Goal: Task Accomplishment & Management: Use online tool/utility

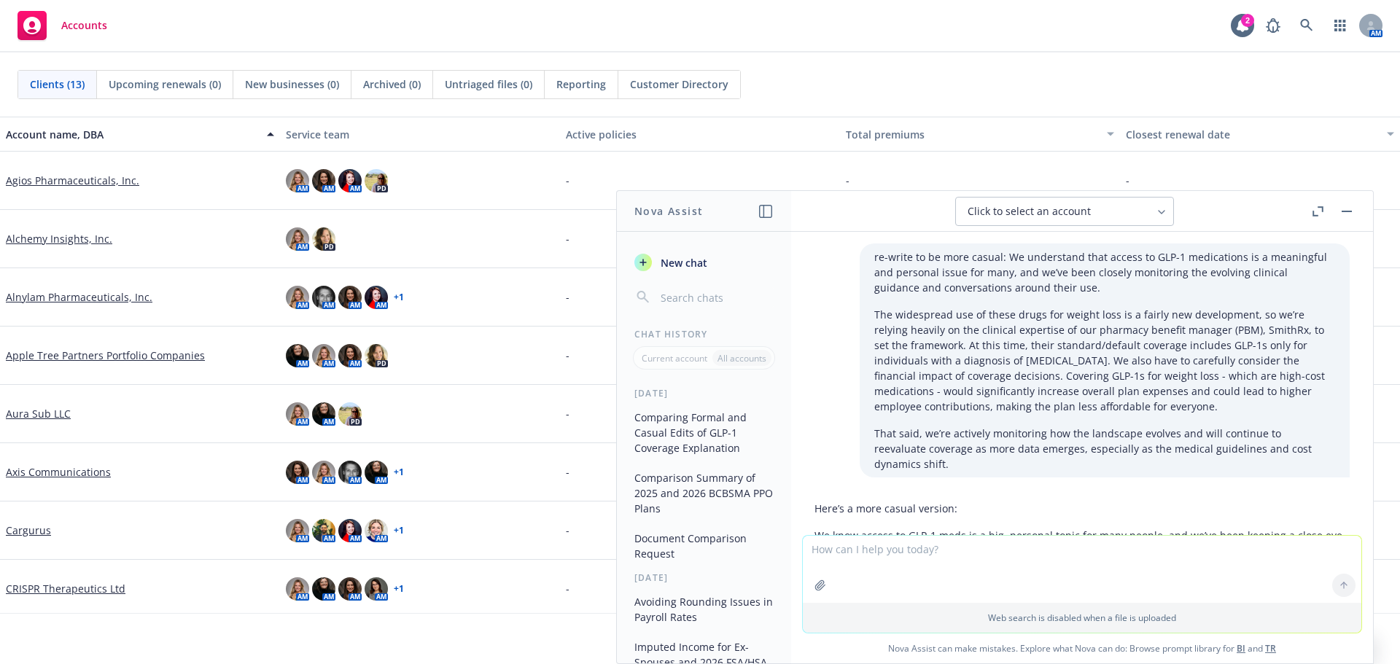
scroll to position [1056, 0]
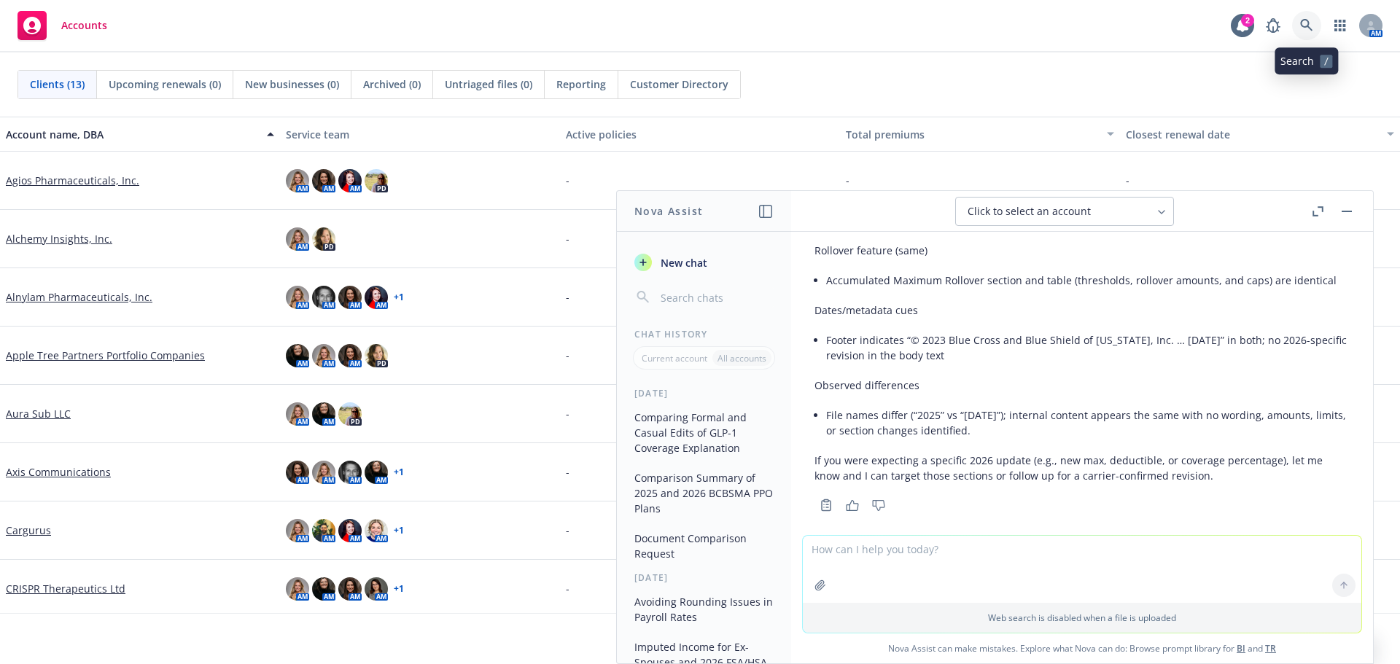
click at [1305, 27] on icon at bounding box center [1306, 25] width 12 height 12
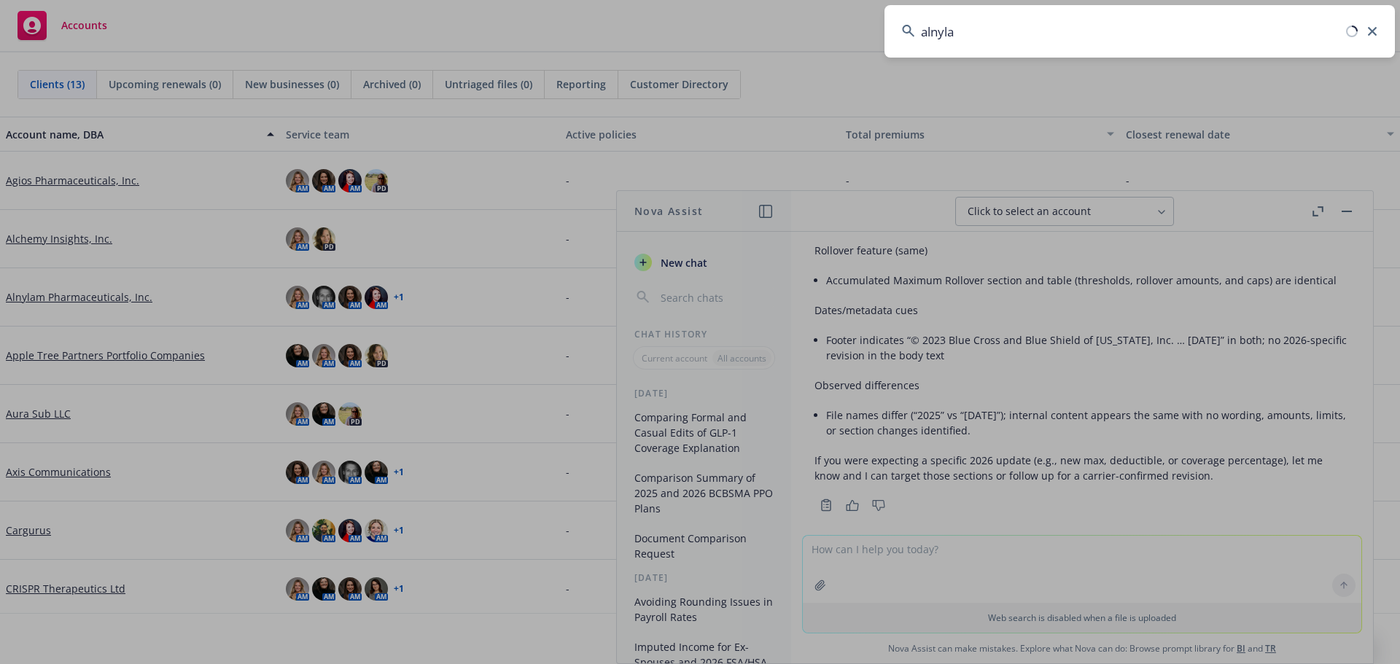
type input "alnylam"
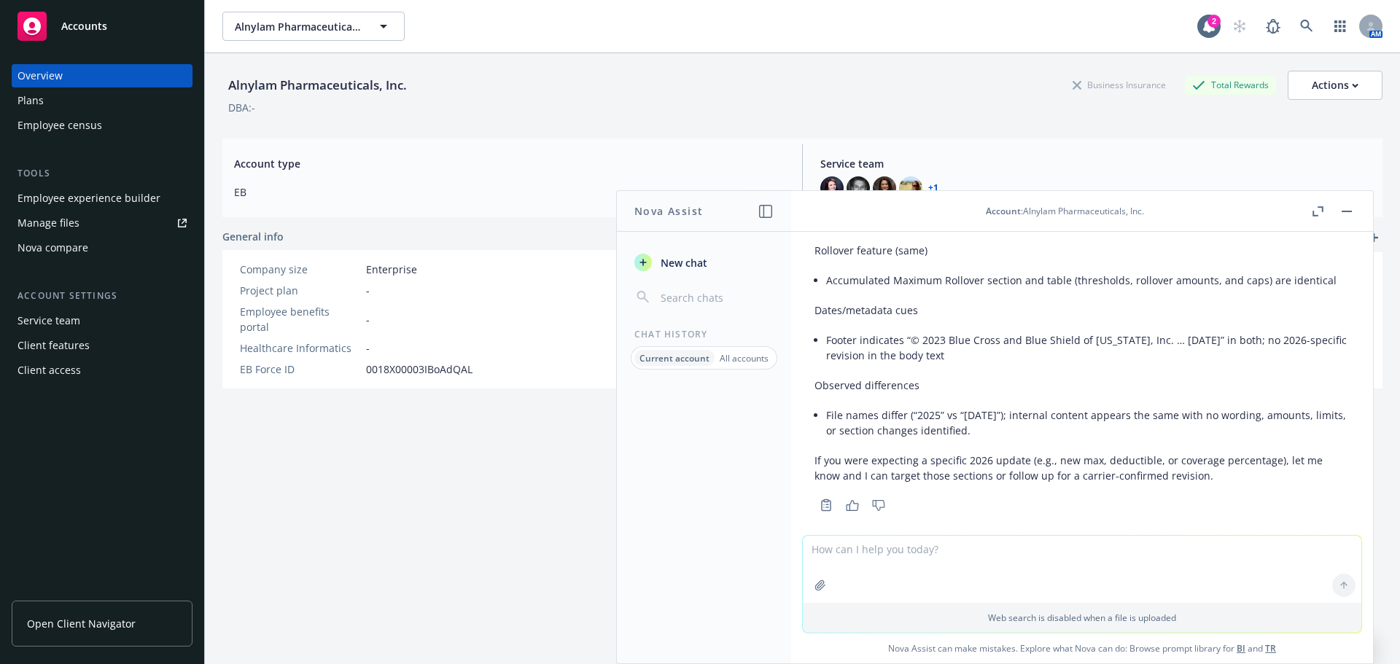
click at [132, 104] on div "Plans" at bounding box center [102, 100] width 169 height 23
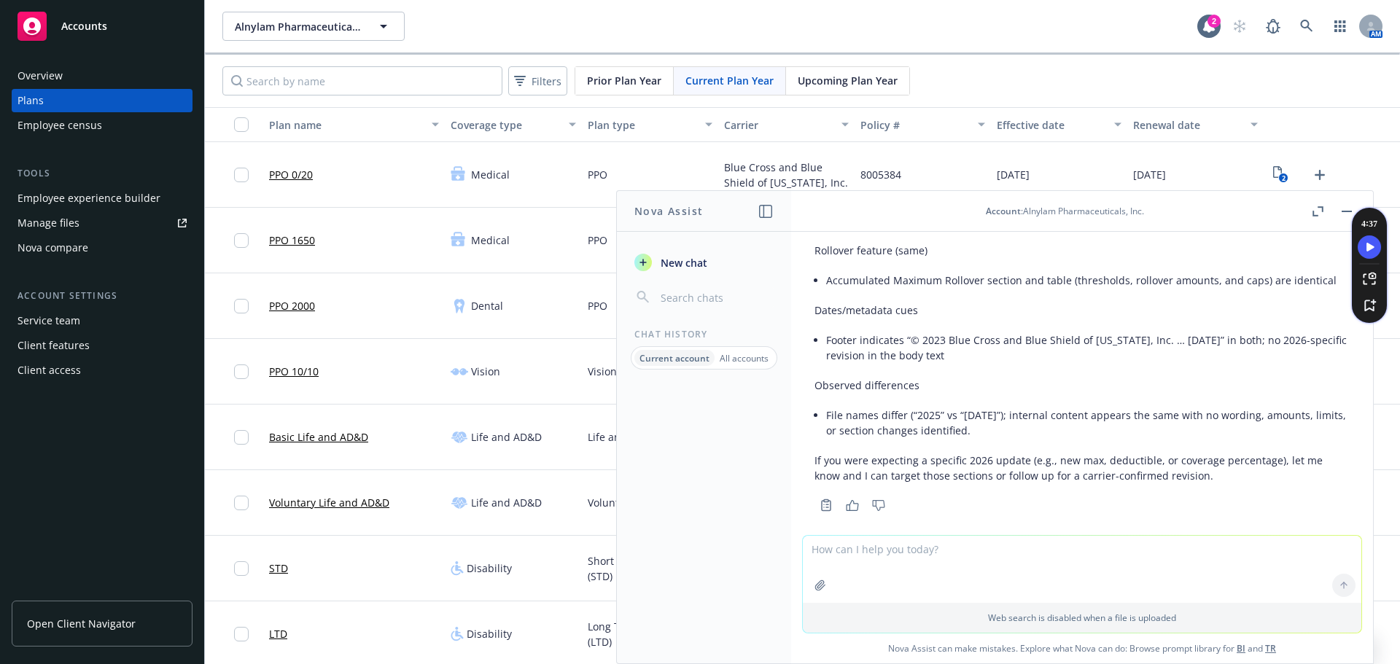
click at [75, 229] on div "Manage files" at bounding box center [49, 222] width 62 height 23
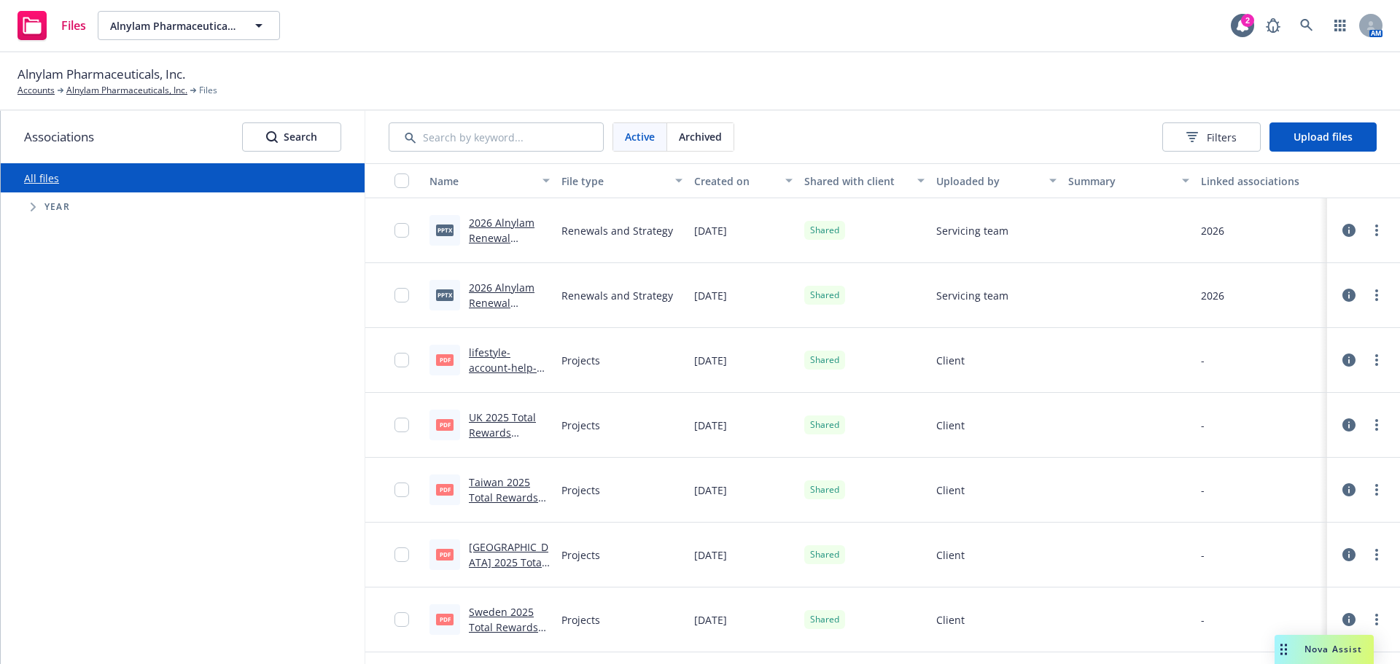
click at [502, 220] on link "2026 Alnylam Renewal Summary - Updated.pptx" at bounding box center [502, 246] width 67 height 60
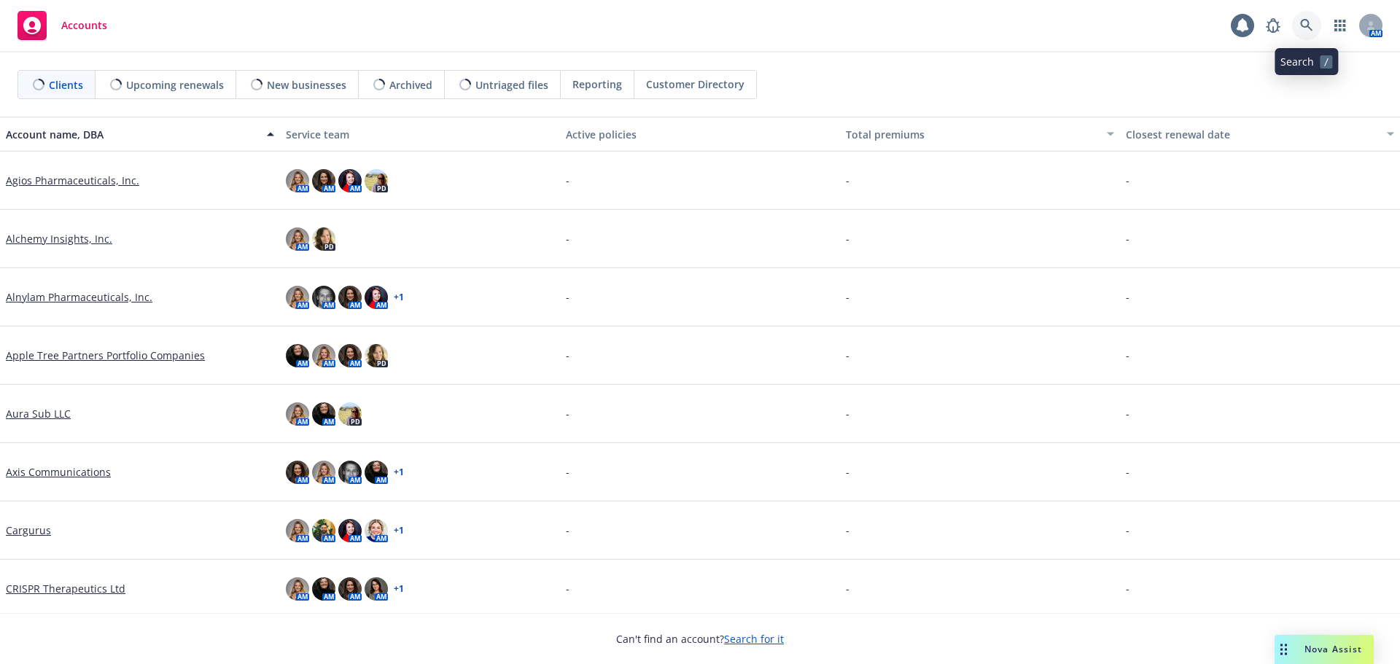
click at [1308, 26] on icon at bounding box center [1306, 25] width 12 height 12
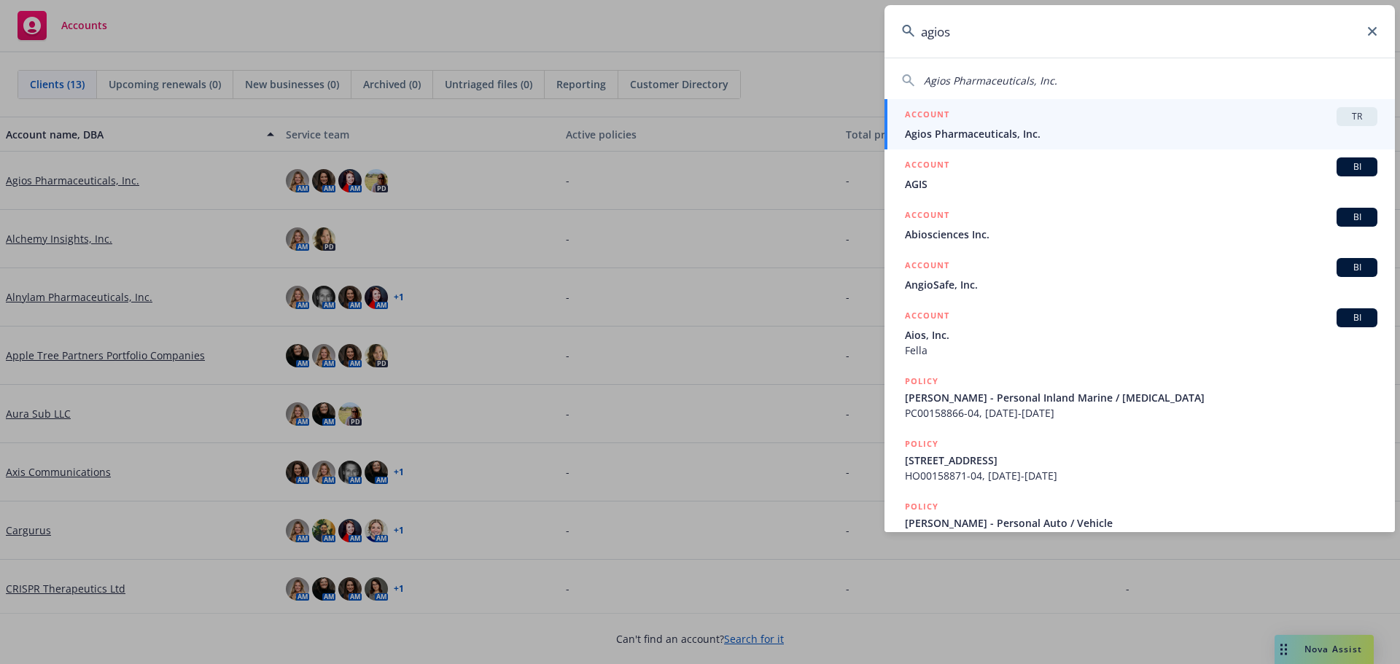
type input "agios"
click at [1278, 132] on span "Agios Pharmaceuticals, Inc." at bounding box center [1141, 133] width 473 height 15
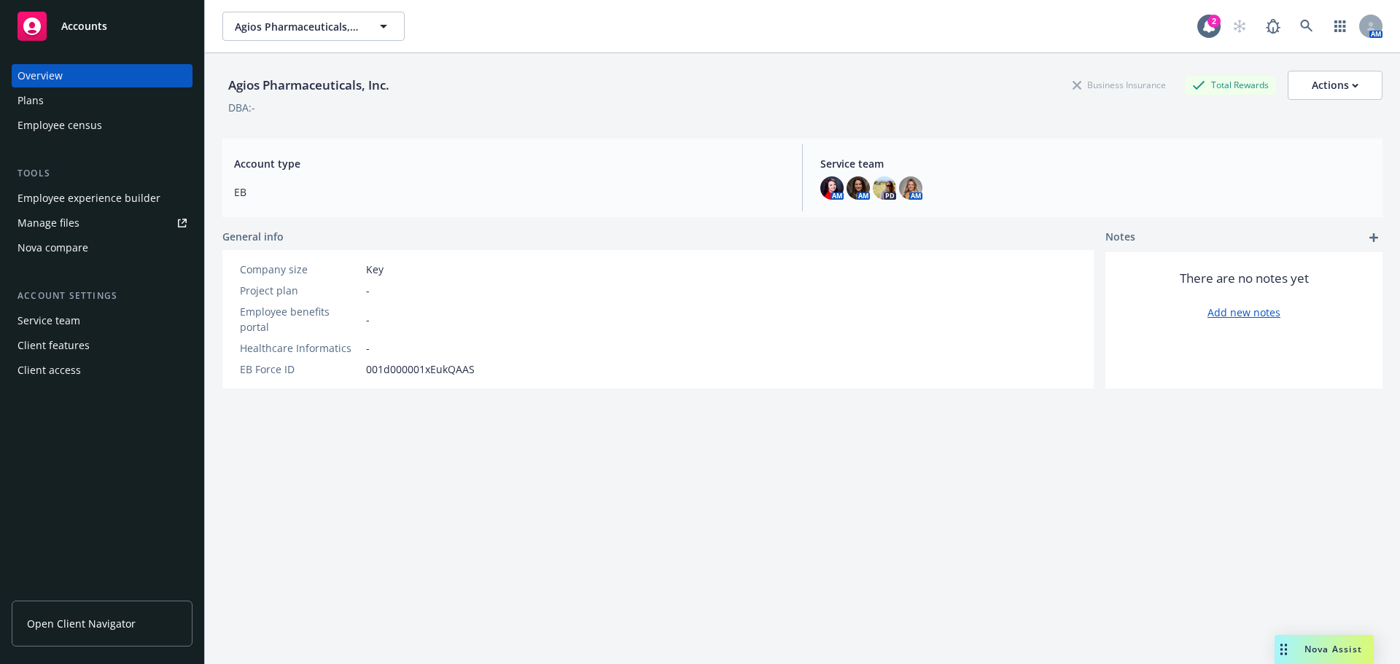
click at [58, 375] on div "Client access" at bounding box center [49, 370] width 63 height 23
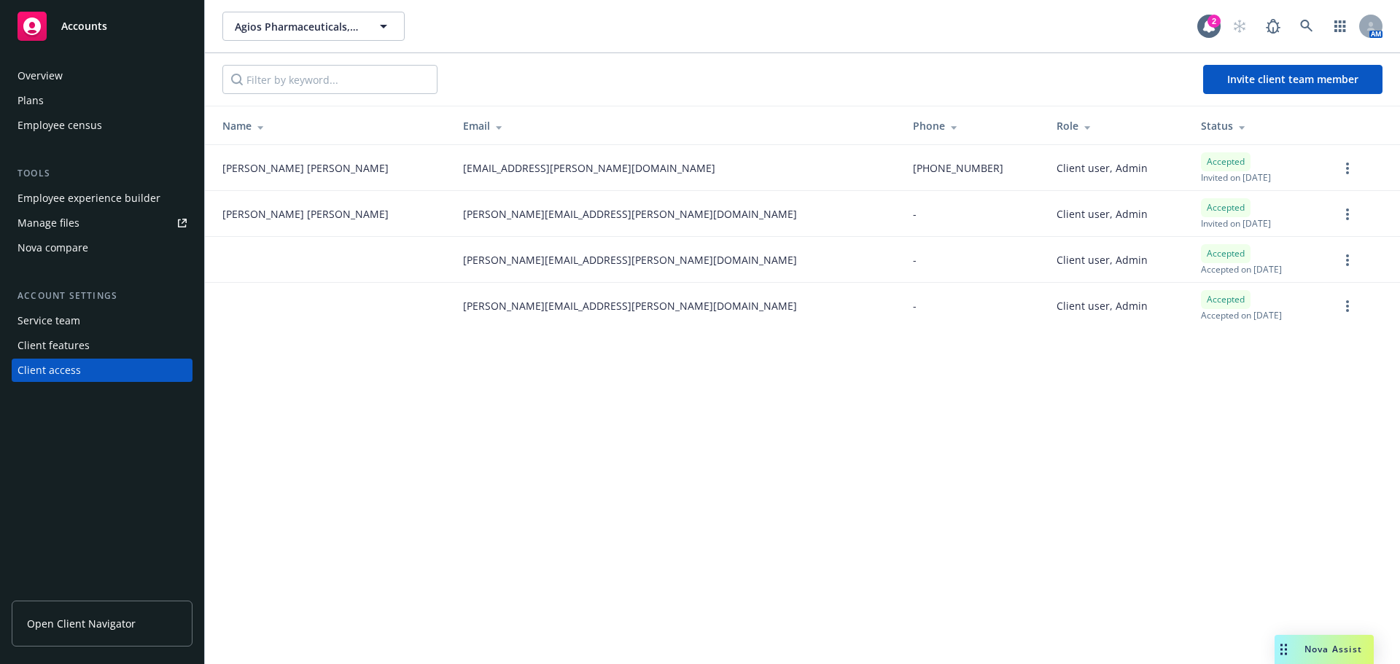
click at [133, 228] on link "Manage files" at bounding box center [102, 222] width 181 height 23
click at [78, 79] on div "Overview" at bounding box center [102, 75] width 169 height 23
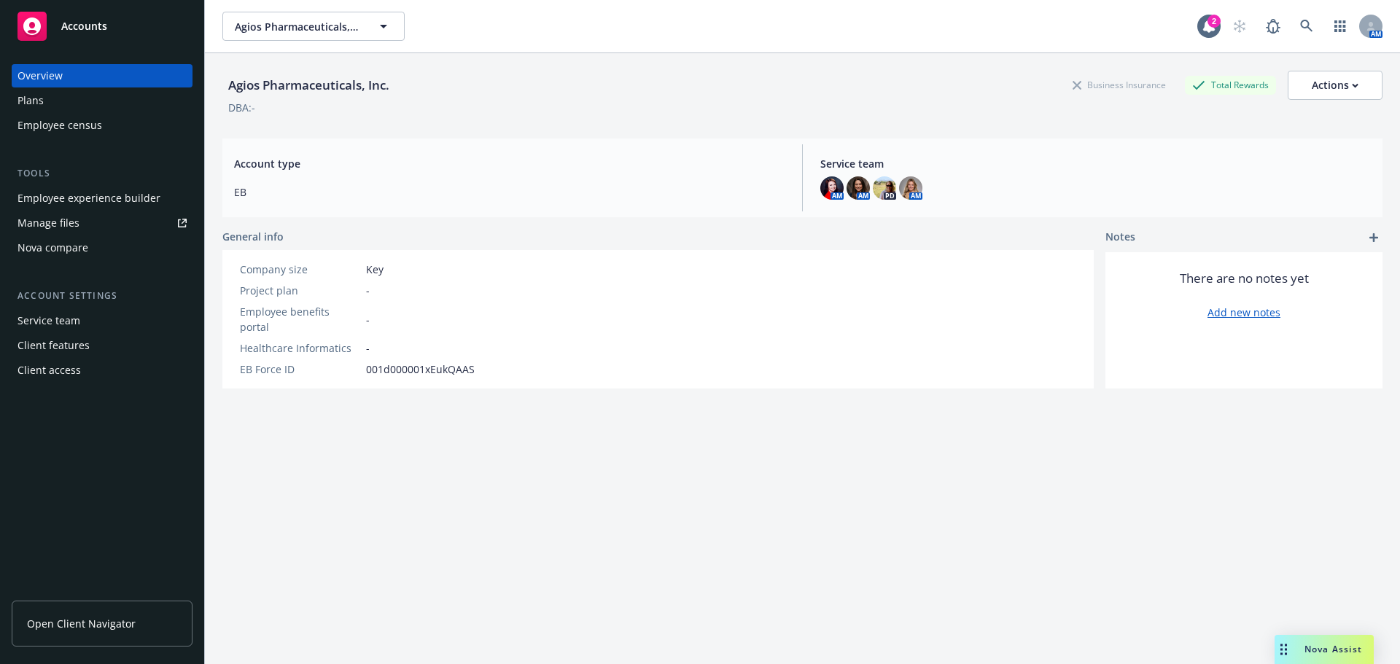
click at [91, 365] on div "Client access" at bounding box center [102, 370] width 169 height 23
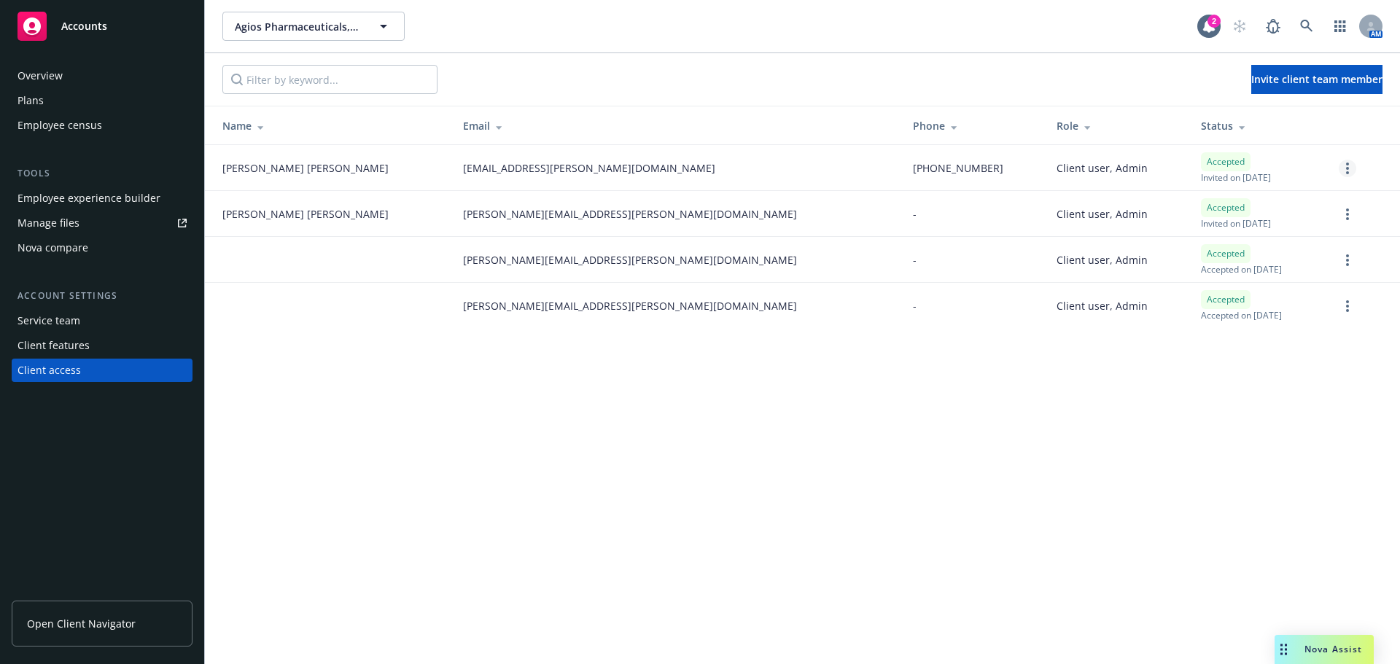
click at [1348, 171] on icon "more" at bounding box center [1347, 169] width 3 height 12
click at [1257, 79] on span "Invite client team member" at bounding box center [1316, 79] width 131 height 14
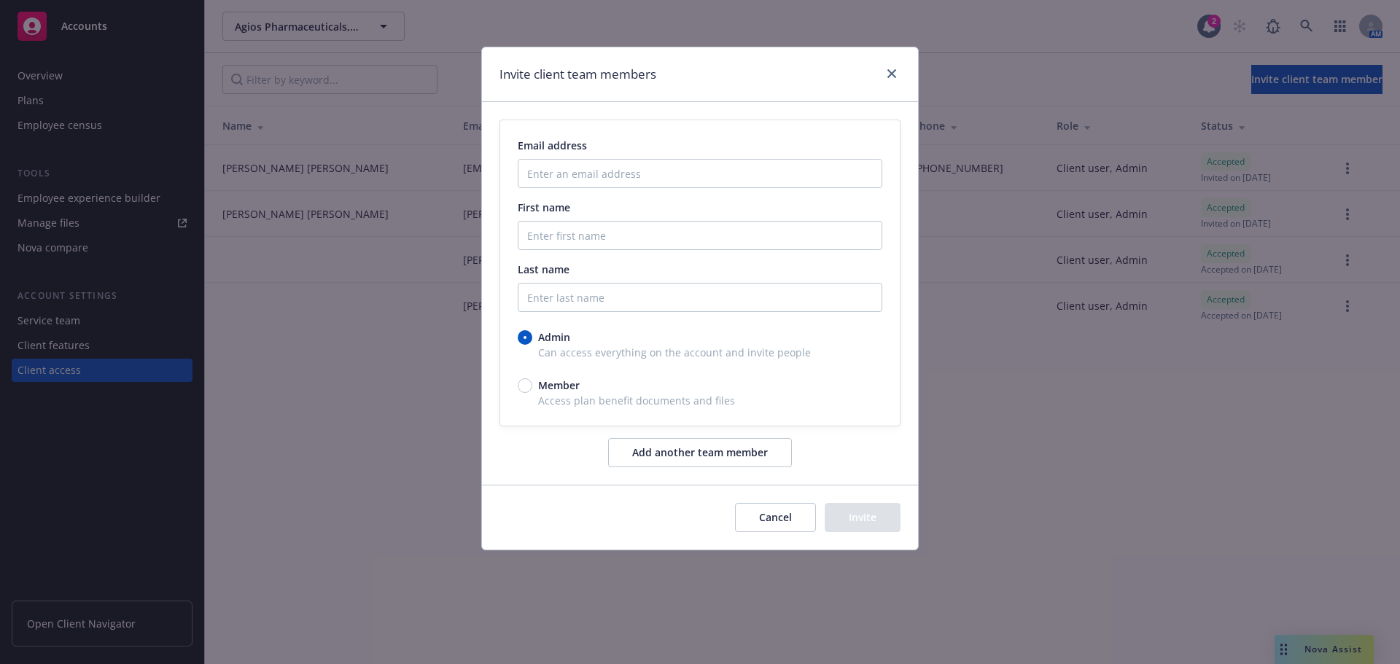
click at [803, 505] on button "Cancel" at bounding box center [775, 517] width 81 height 29
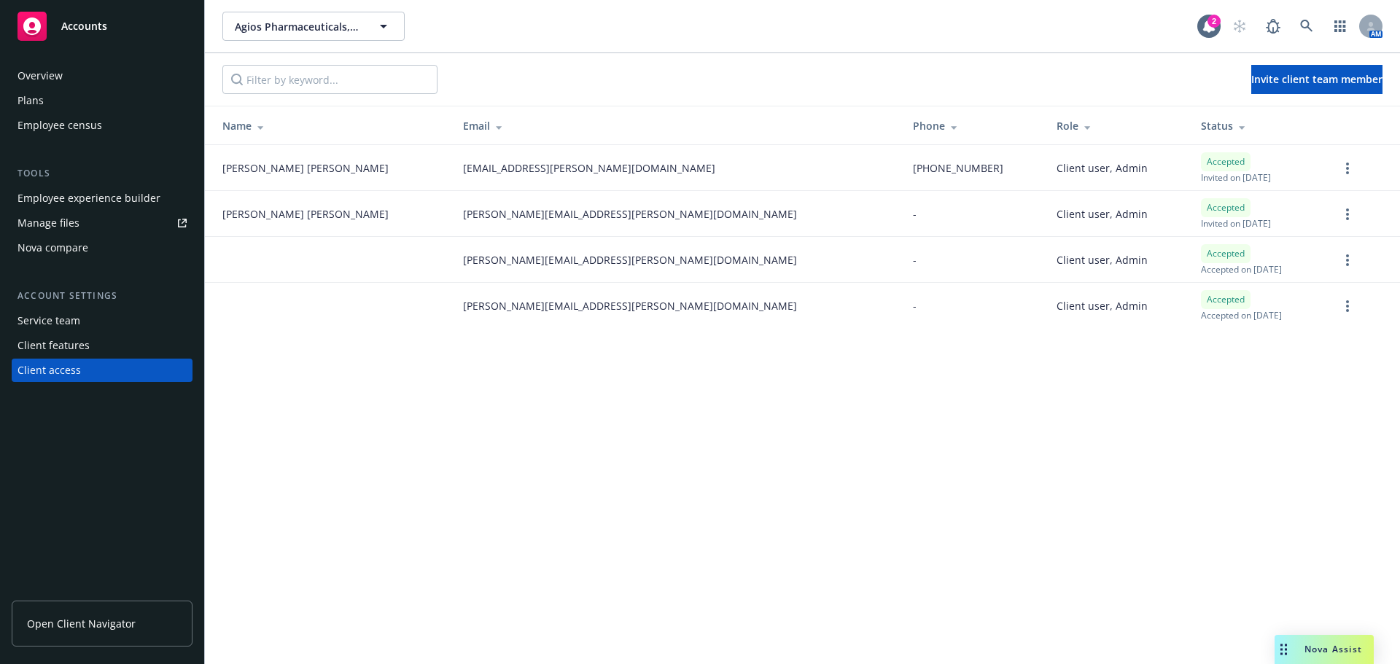
click at [463, 168] on span "[EMAIL_ADDRESS][PERSON_NAME][DOMAIN_NAME]" at bounding box center [589, 167] width 252 height 15
click at [111, 623] on span "Open Client Navigator" at bounding box center [81, 623] width 109 height 15
click at [1295, 649] on div "Nova Assist" at bounding box center [1333, 649] width 81 height 12
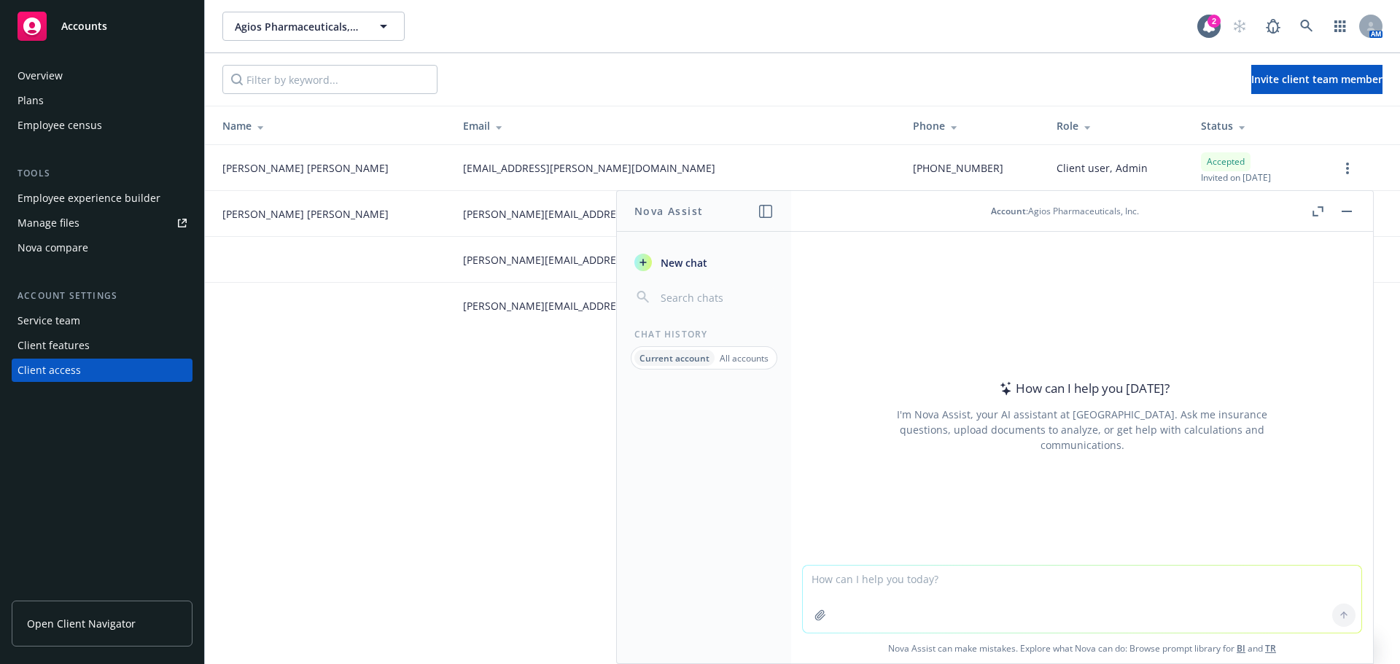
click at [860, 578] on textarea at bounding box center [1082, 599] width 559 height 67
type textarea "simplify, take out any wording that suggests emotion or opinion:"
paste textarea
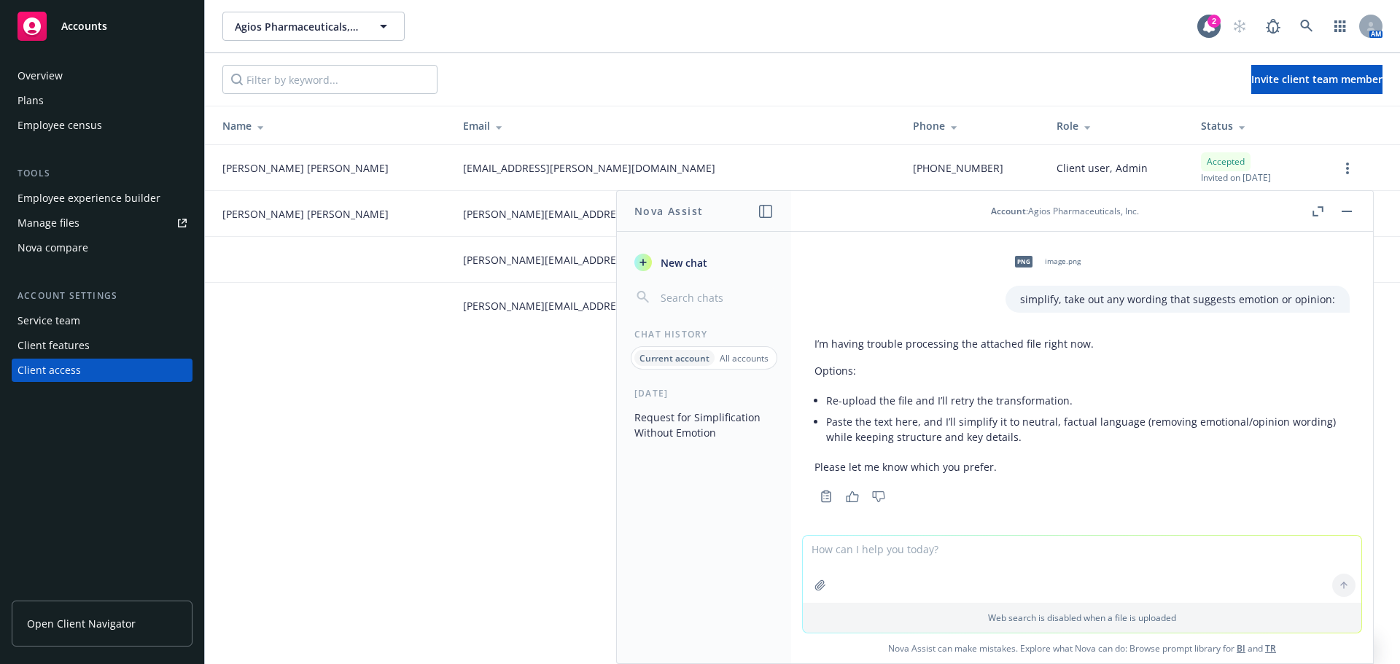
scroll to position [7, 0]
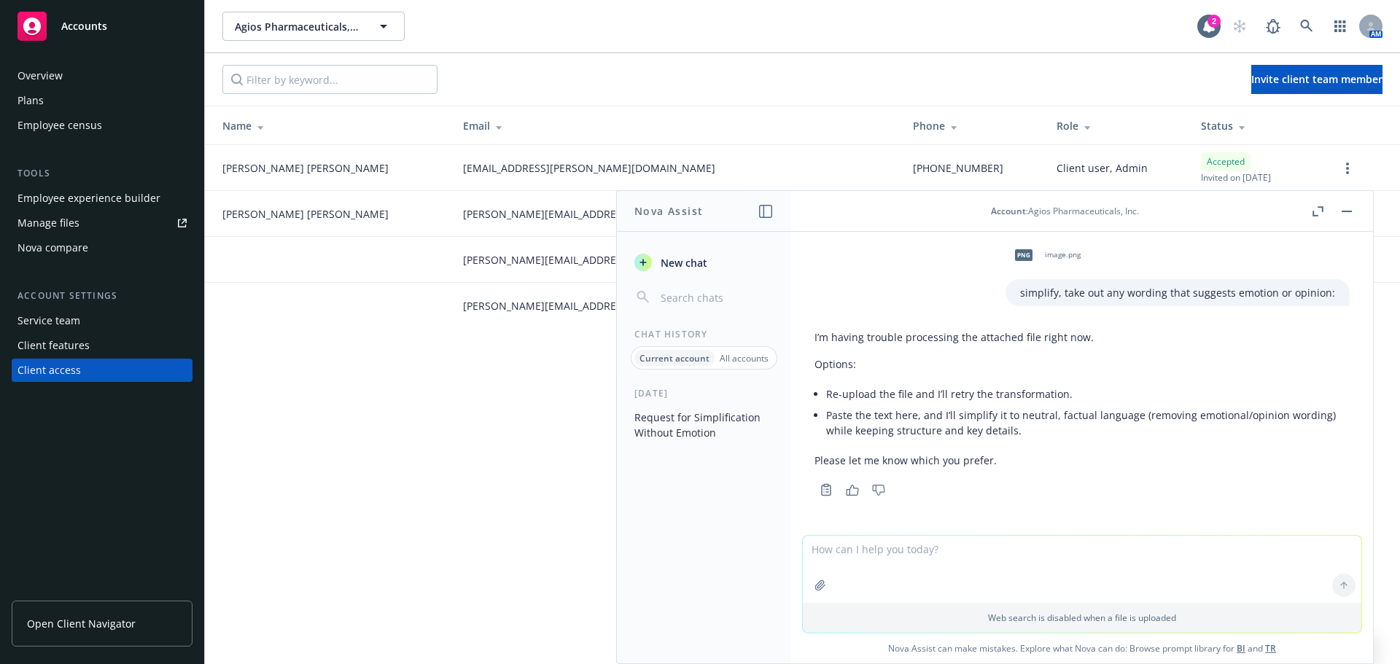
click at [871, 554] on textarea at bounding box center [1082, 569] width 559 height 67
paste textarea "The Newfront team has significant experience working with middle market tech co…"
type textarea "The Newfront team has significant experience working with middle market tech co…"
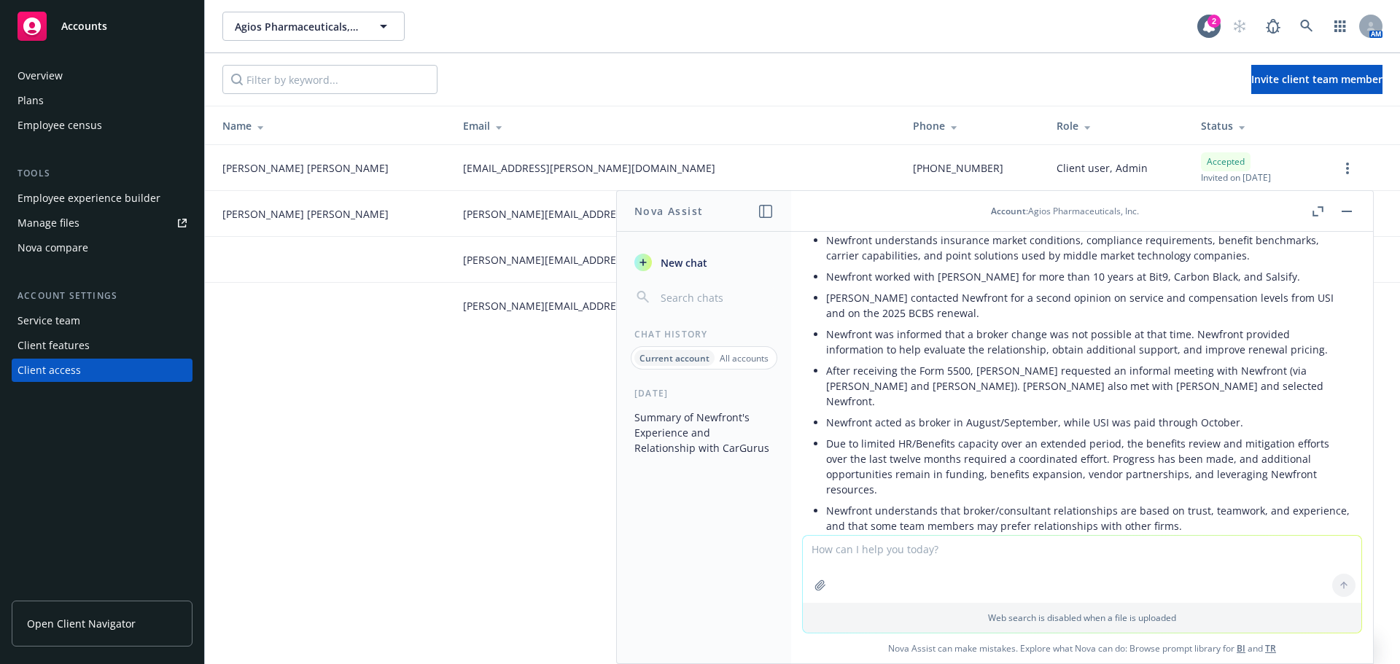
scroll to position [808, 0]
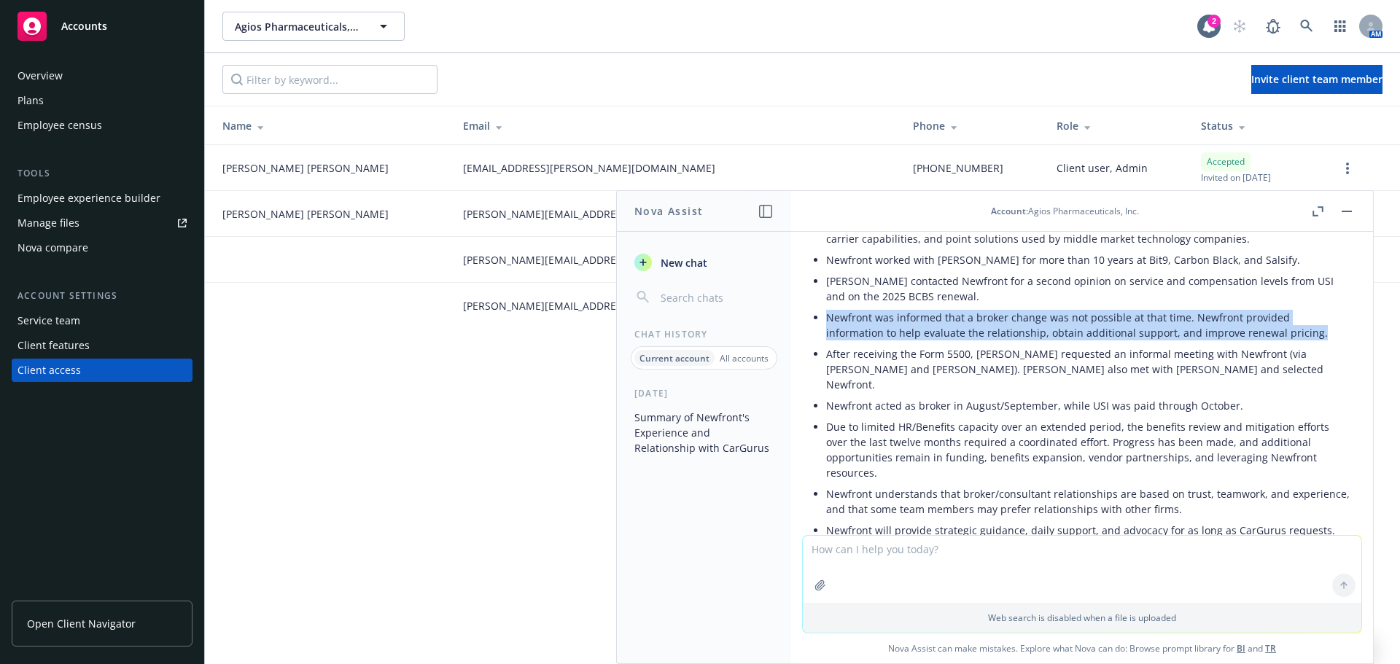
drag, startPoint x: 1316, startPoint y: 322, endPoint x: 829, endPoint y: 295, distance: 487.2
click at [829, 307] on li "Newfront was informed that a broker change was not possible at that time. Newfr…" at bounding box center [1088, 325] width 524 height 36
copy li "Newfront was informed that a broker change was not possible at that time. Newfr…"
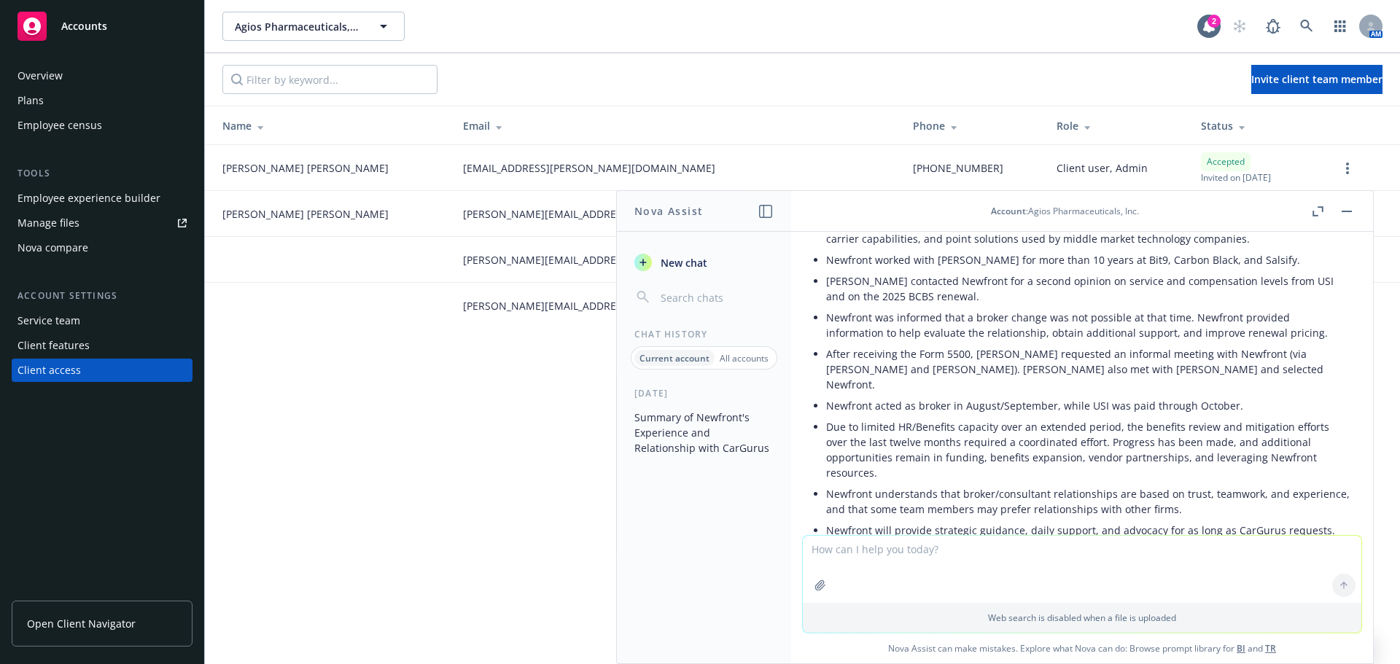
click at [928, 395] on li "Newfront acted as broker in August/September, while USI was paid through Octobe…" at bounding box center [1088, 405] width 524 height 21
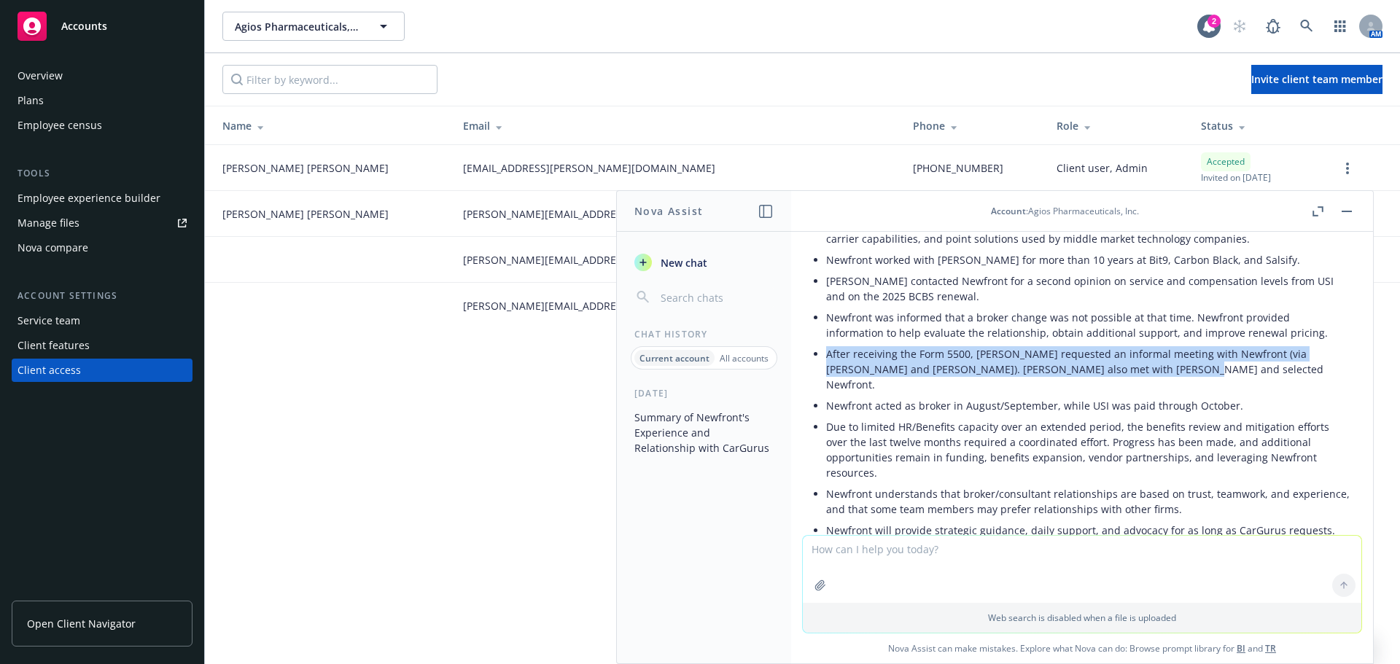
drag, startPoint x: 1165, startPoint y: 353, endPoint x: 824, endPoint y: 341, distance: 341.5
click at [824, 341] on div "Here is a simplified, neutral version: Newfront has experience with middle mark…" at bounding box center [1082, 352] width 535 height 449
copy li "After receiving the Form 5500, CarGurus requested an informal meeting with Newf…"
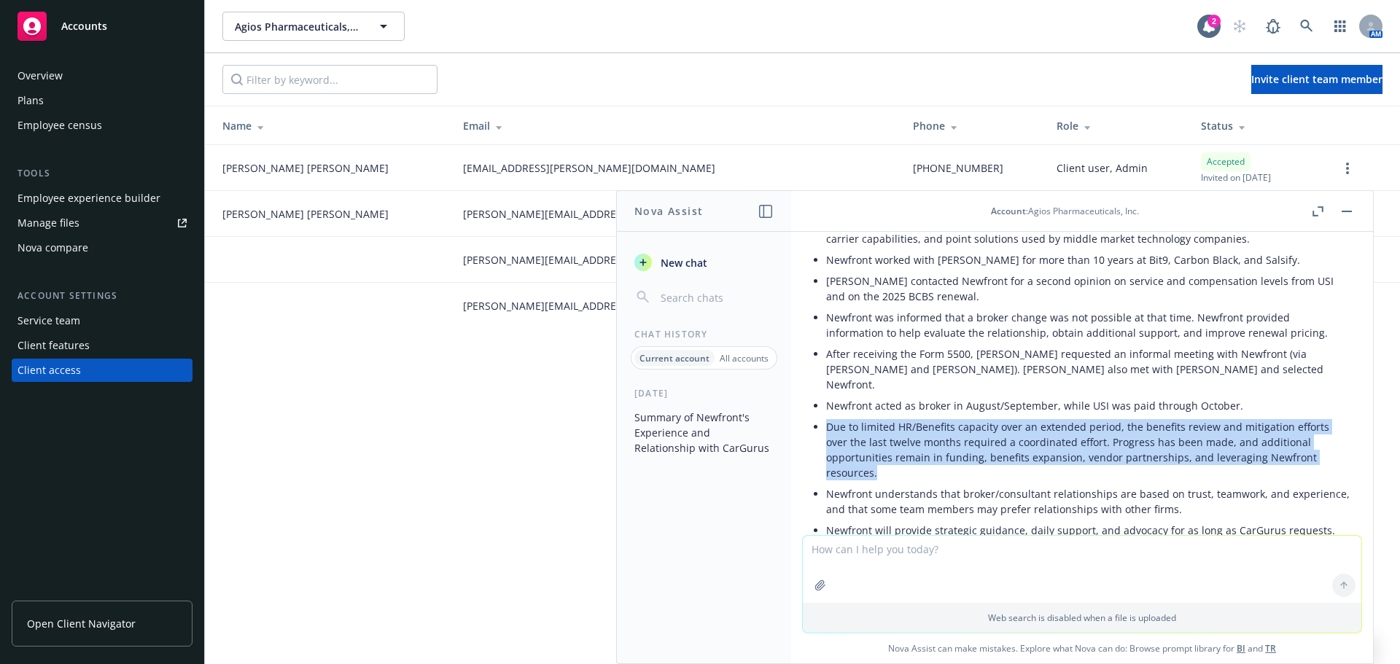
drag, startPoint x: 931, startPoint y: 440, endPoint x: 823, endPoint y: 399, distance: 114.7
click at [823, 399] on div "Here is a simplified, neutral version: Newfront has experience with middle mark…" at bounding box center [1082, 352] width 535 height 449
copy li "Due to limited HR/Benefits capacity over an extended period, the benefits revie…"
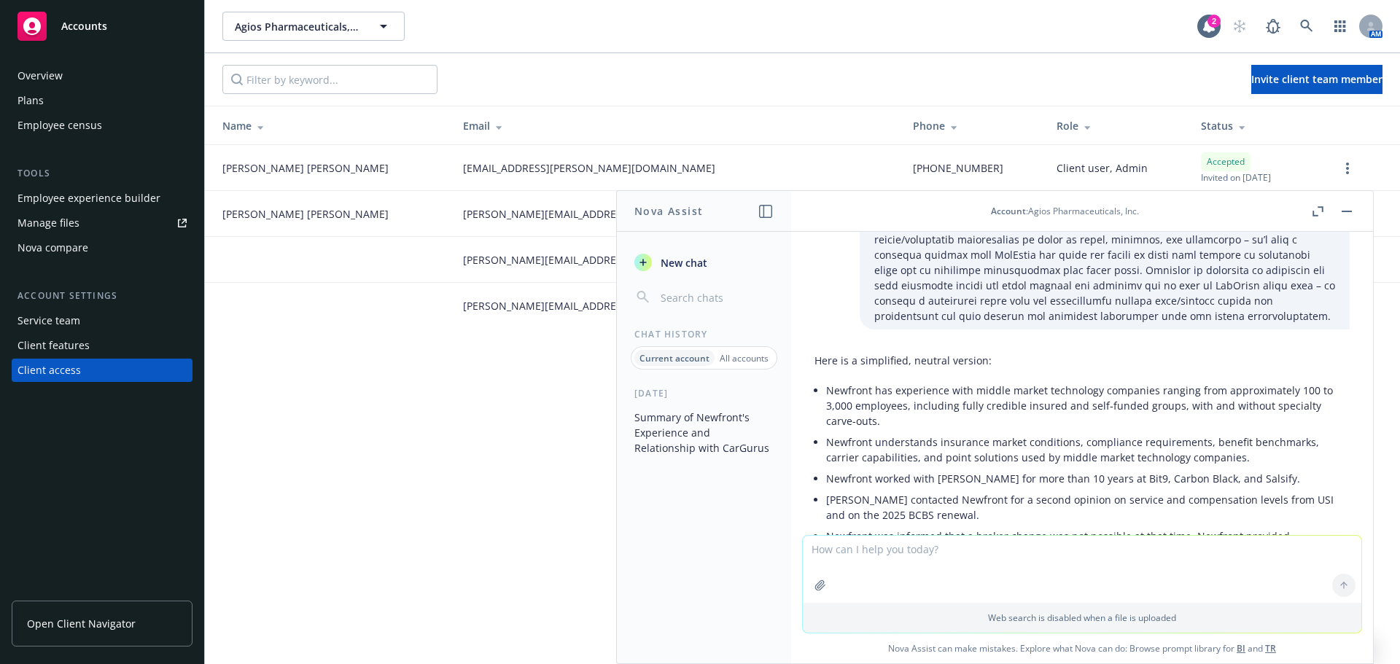
scroll to position [662, 0]
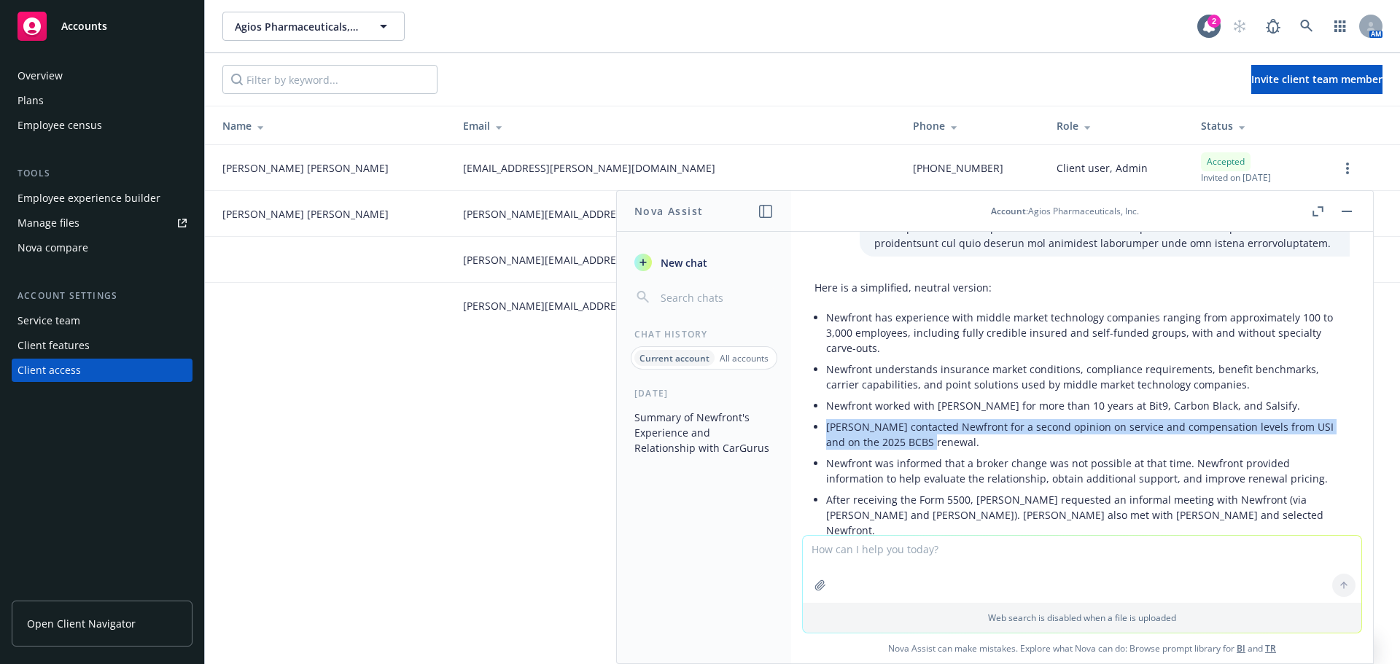
drag, startPoint x: 930, startPoint y: 427, endPoint x: 809, endPoint y: 417, distance: 121.4
click at [809, 417] on div "Here is a simplified, neutral version: Newfront has experience with middle mark…" at bounding box center [1082, 511] width 559 height 475
copy li "Kathy contacted Newfront for a second opinion on service and compensation level…"
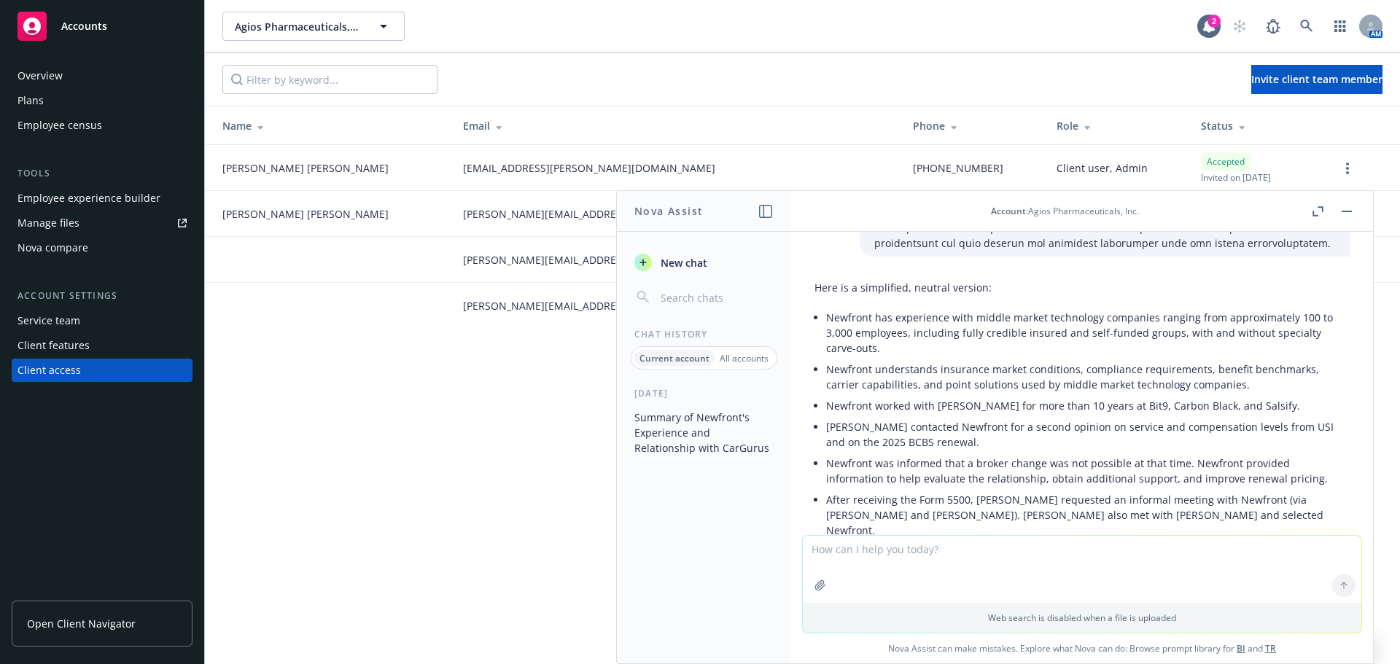
click at [1041, 363] on li "Newfront understands insurance market conditions, compliance requirements, bene…" at bounding box center [1088, 377] width 524 height 36
click at [873, 549] on textarea at bounding box center [1082, 569] width 559 height 67
paste textarea
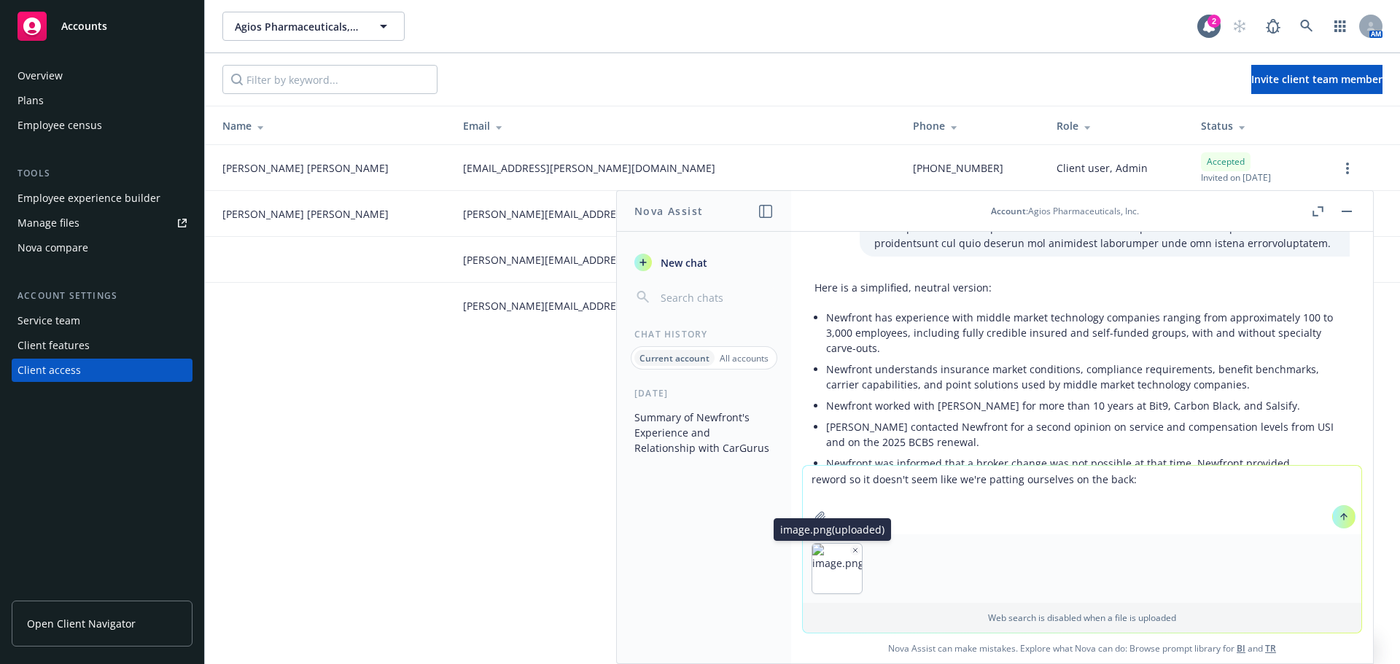
click at [852, 548] on icon "button" at bounding box center [855, 550] width 7 height 7
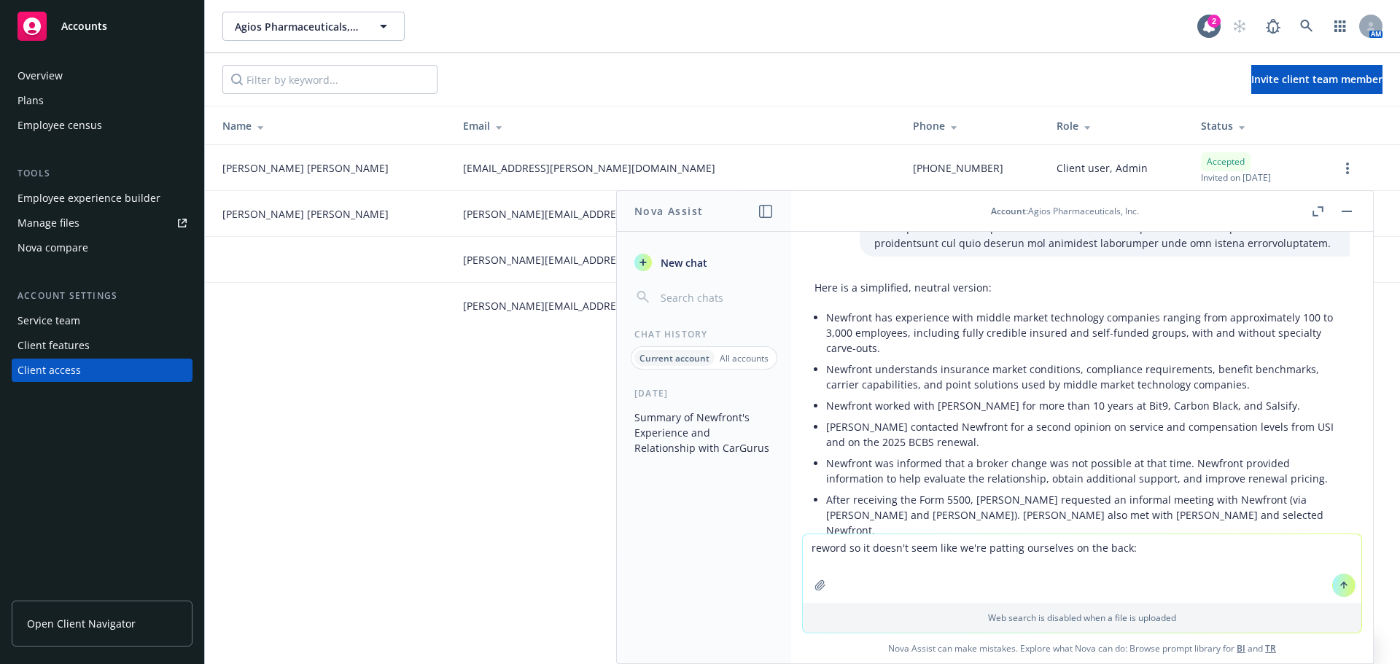
click at [1141, 553] on textarea "reword so it doesn't seem like we're patting ourselves on the back:" at bounding box center [1082, 569] width 559 height 69
paste textarea "Newfront was informed that a broker change was not possible at that time, howev…"
type textarea "reword so it doesn't seem like we're patting ourselves on the back: Newfront wa…"
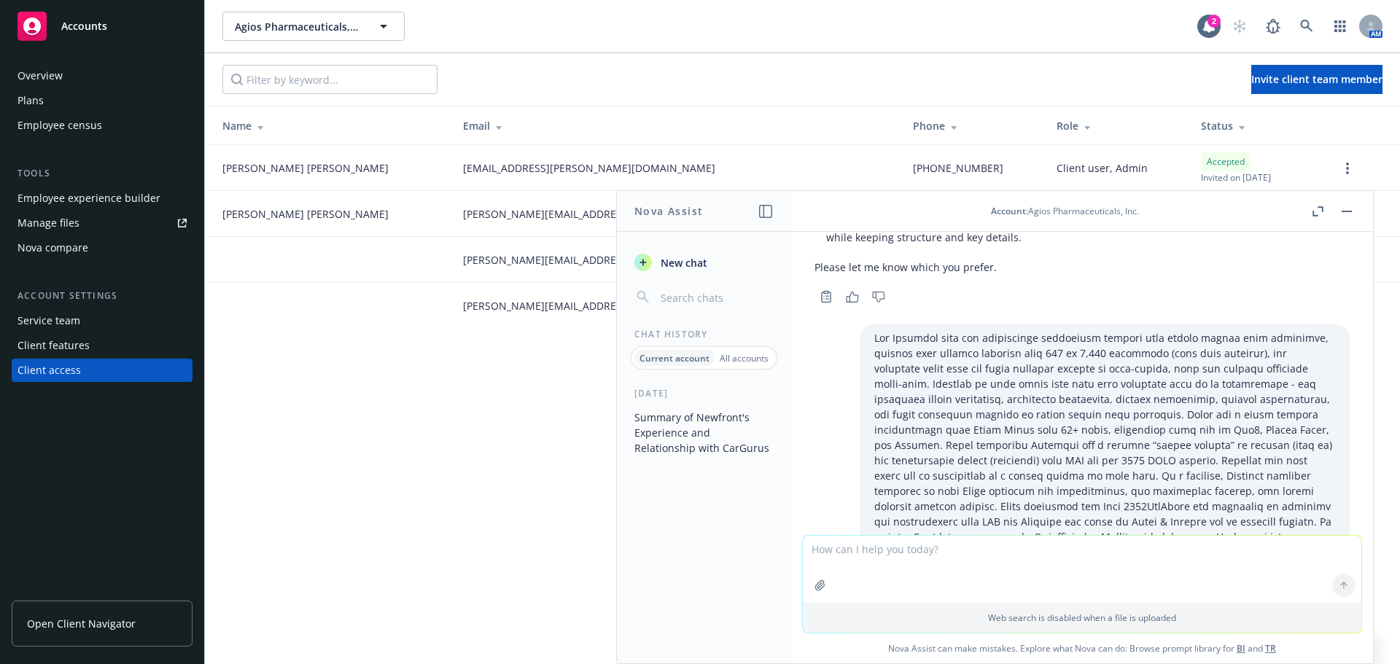
scroll to position [346, 0]
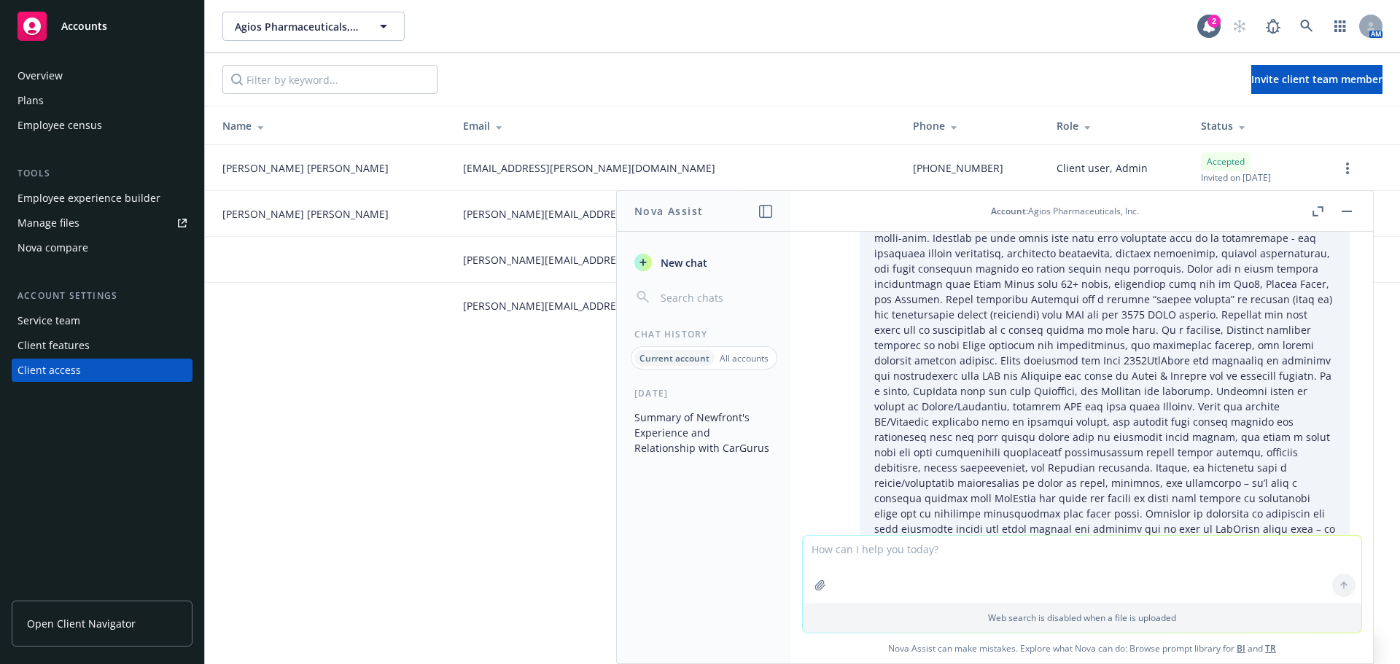
click at [810, 563] on textarea at bounding box center [1082, 569] width 559 height 67
paste textarea
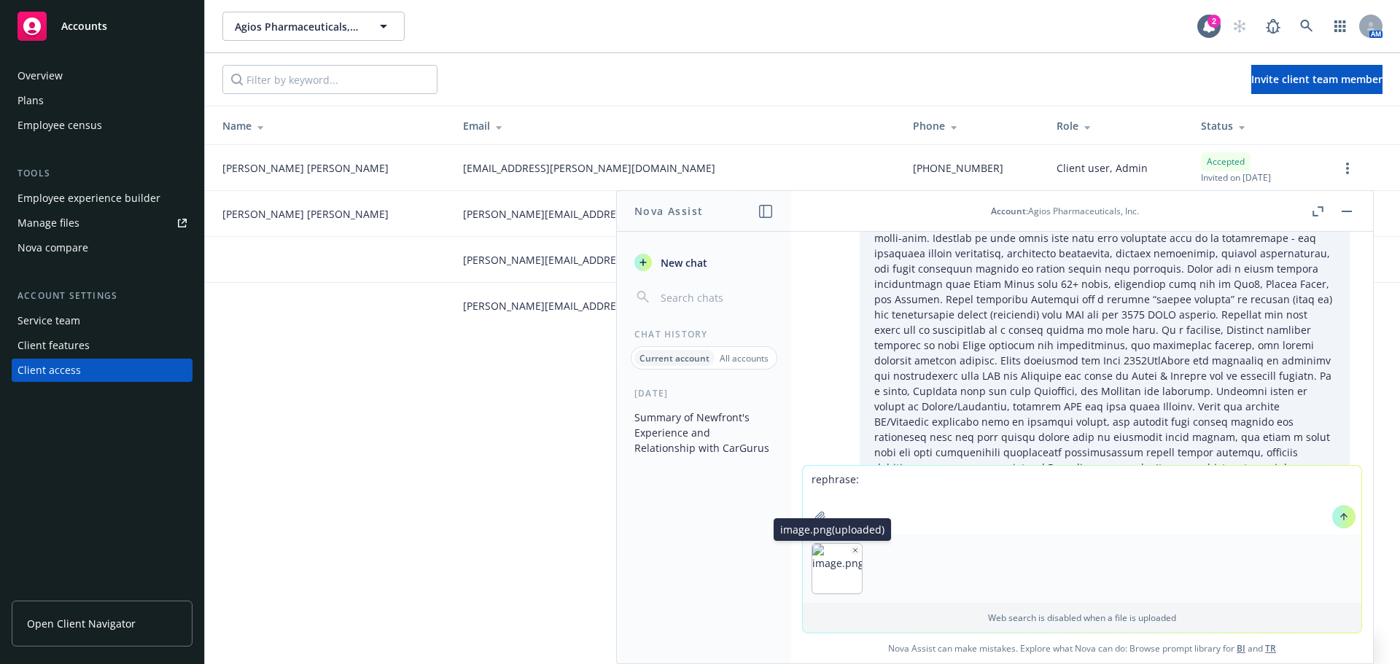
click at [853, 550] on icon "button" at bounding box center [855, 550] width 7 height 7
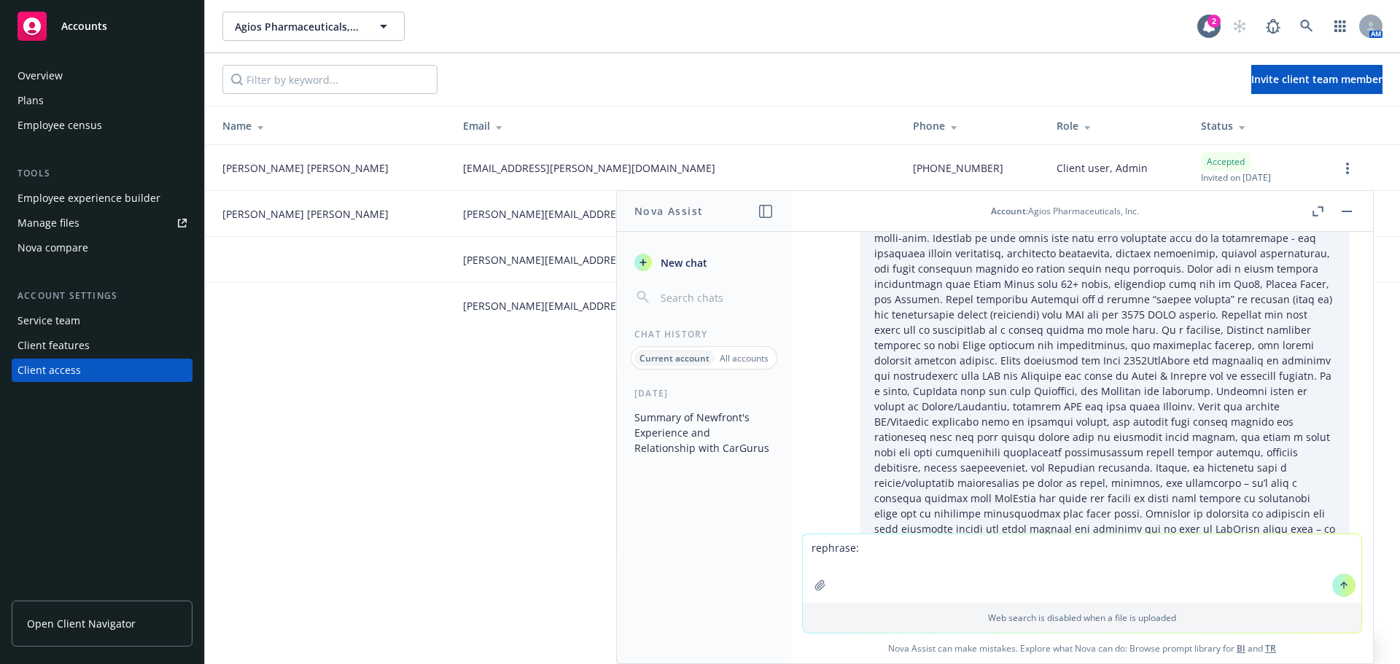
click at [860, 551] on textarea "rephrase:" at bounding box center [1082, 569] width 559 height 69
paste textarea "Newfront technology resources nor value-added “perks” have been adopted by CarG…"
type textarea "rephrase: Newfront technology resources nor value-added “perks” have been adopt…"
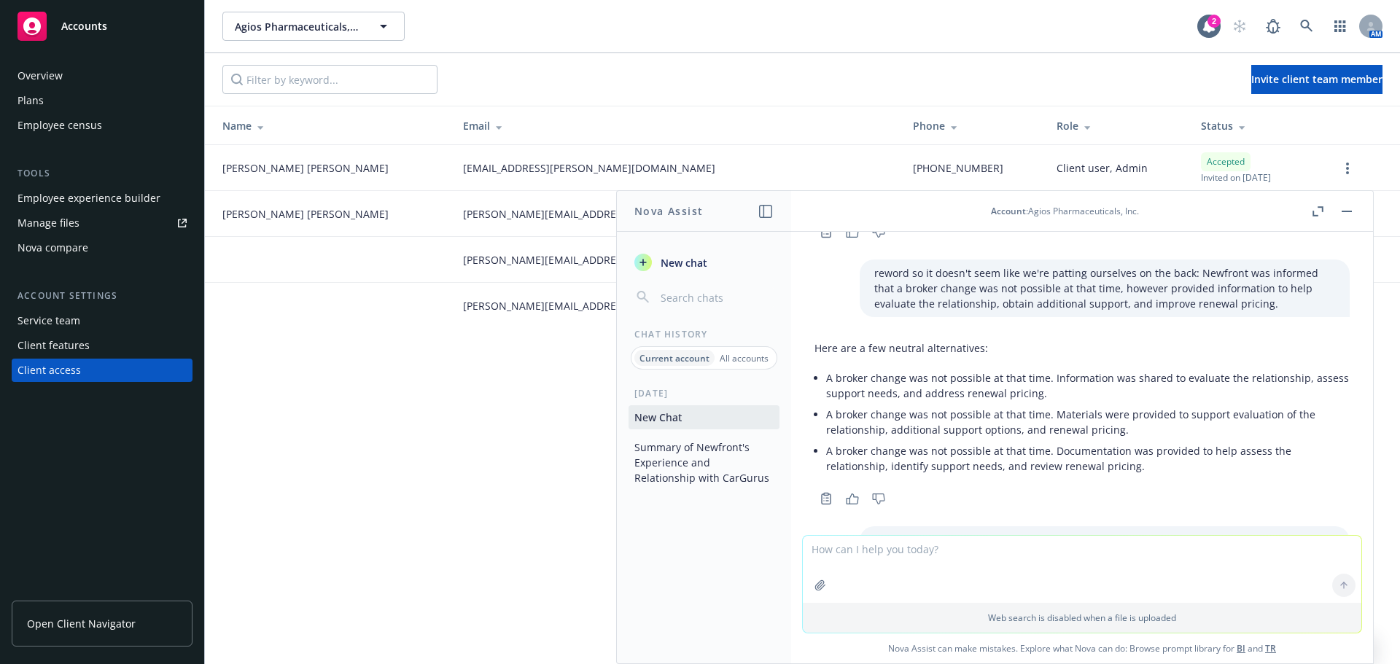
scroll to position [1375, 0]
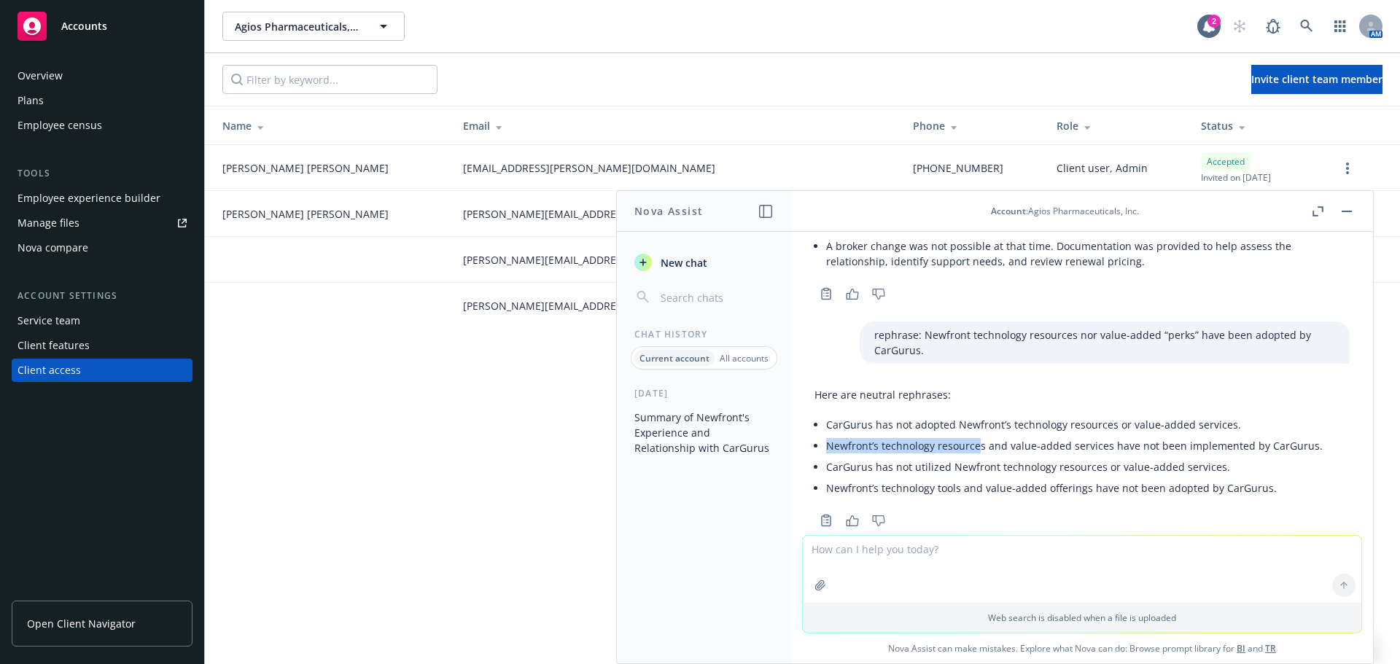
drag, startPoint x: 828, startPoint y: 418, endPoint x: 976, endPoint y: 411, distance: 147.5
click at [976, 435] on li "Newfront’s technology resources and value-added services have not been implemen…" at bounding box center [1074, 445] width 497 height 21
click at [911, 478] on li "Newfront’s technology tools and value-added offerings have not been adopted by …" at bounding box center [1074, 488] width 497 height 21
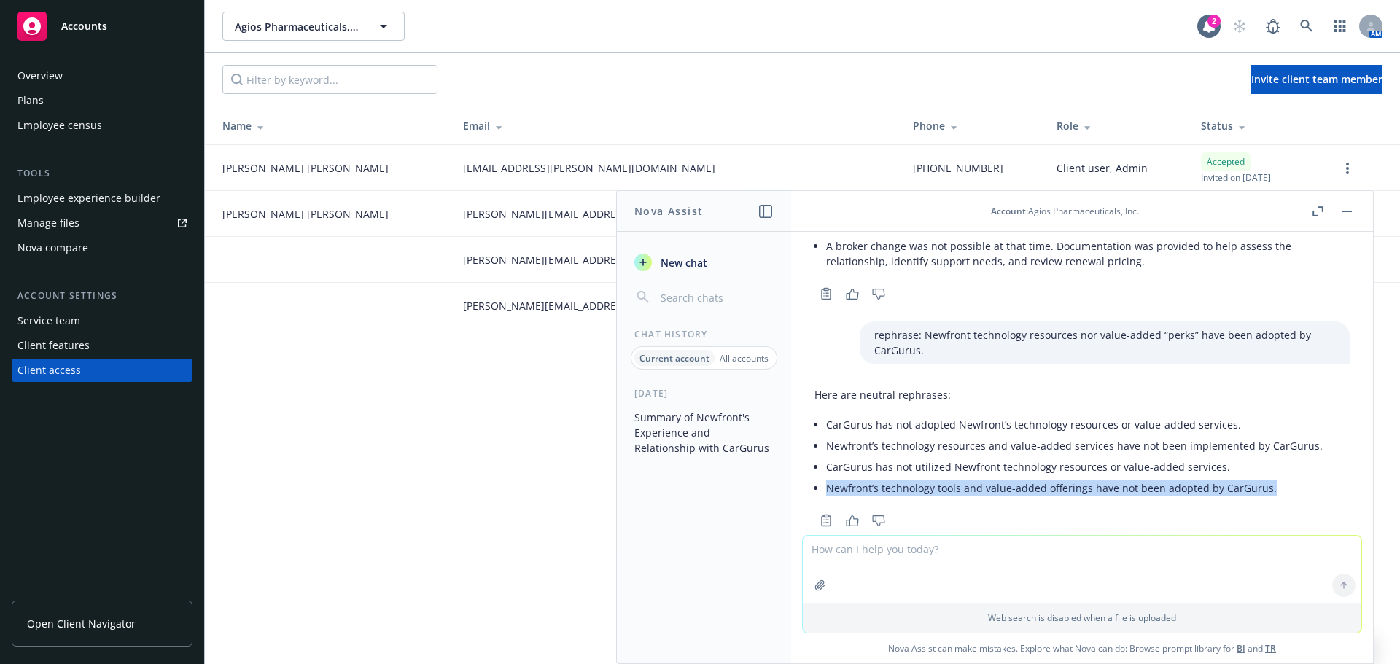
drag, startPoint x: 826, startPoint y: 457, endPoint x: 1367, endPoint y: 461, distance: 541.1
click at [1367, 461] on div "png image.png simplify, take out any wording that suggests emotion or opinion: …" at bounding box center [1082, 448] width 582 height 432
copy li "Newfront’s technology tools and value-added offerings have not been adopted by …"
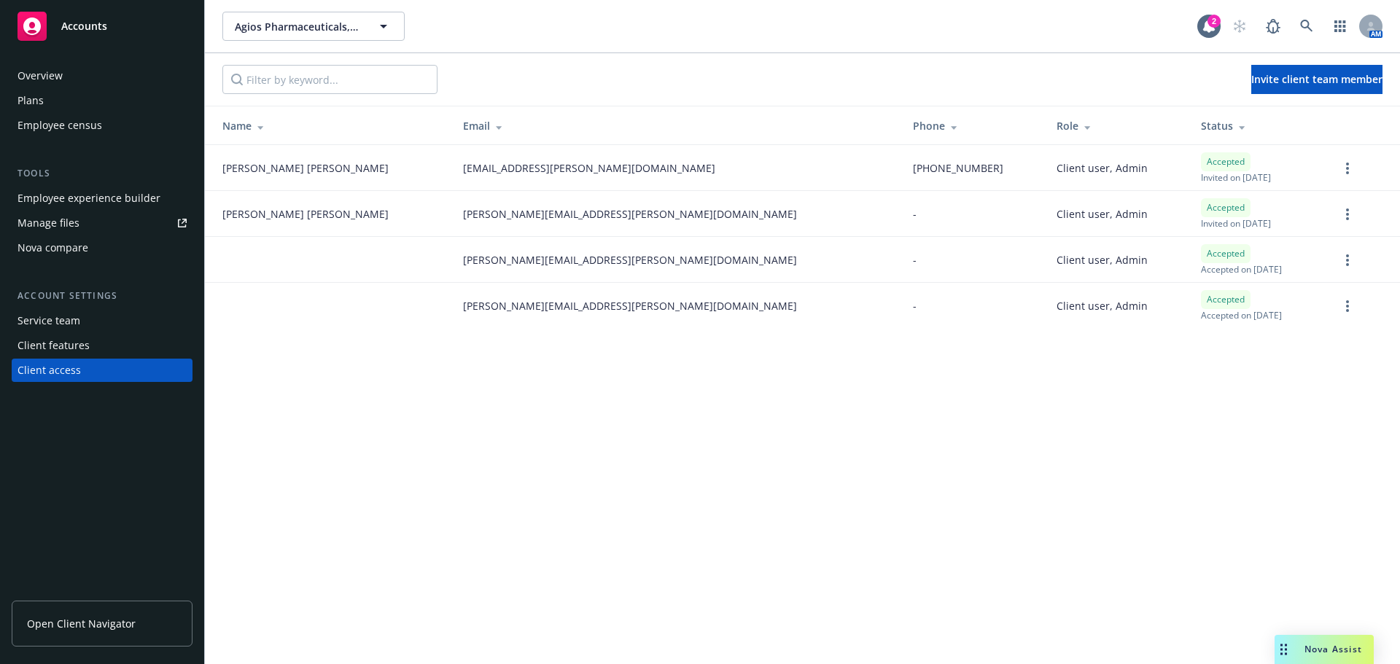
click at [1284, 642] on div "Drag to move" at bounding box center [1284, 649] width 18 height 29
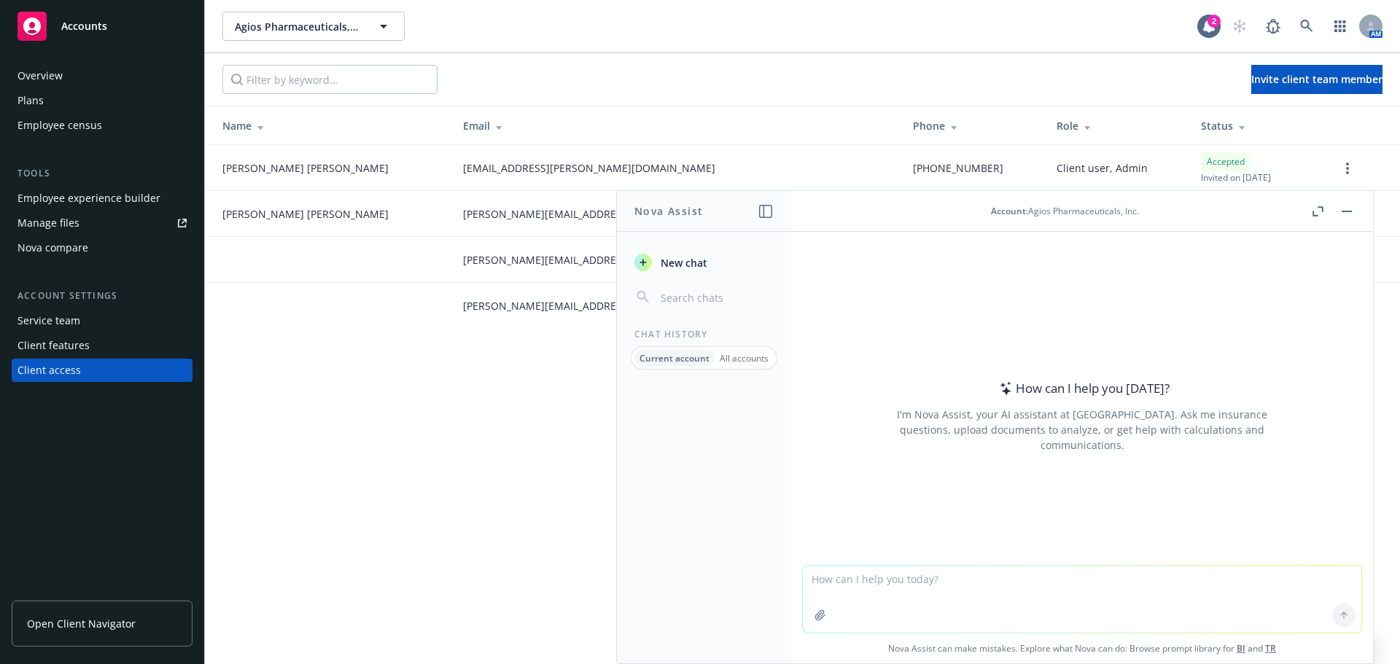
paste textarea "COBRA cost for FSA/DCFSA/LPFSA continuation"
type textarea "COBRA cost for FSA/DCFSA/LPFSA continuation"
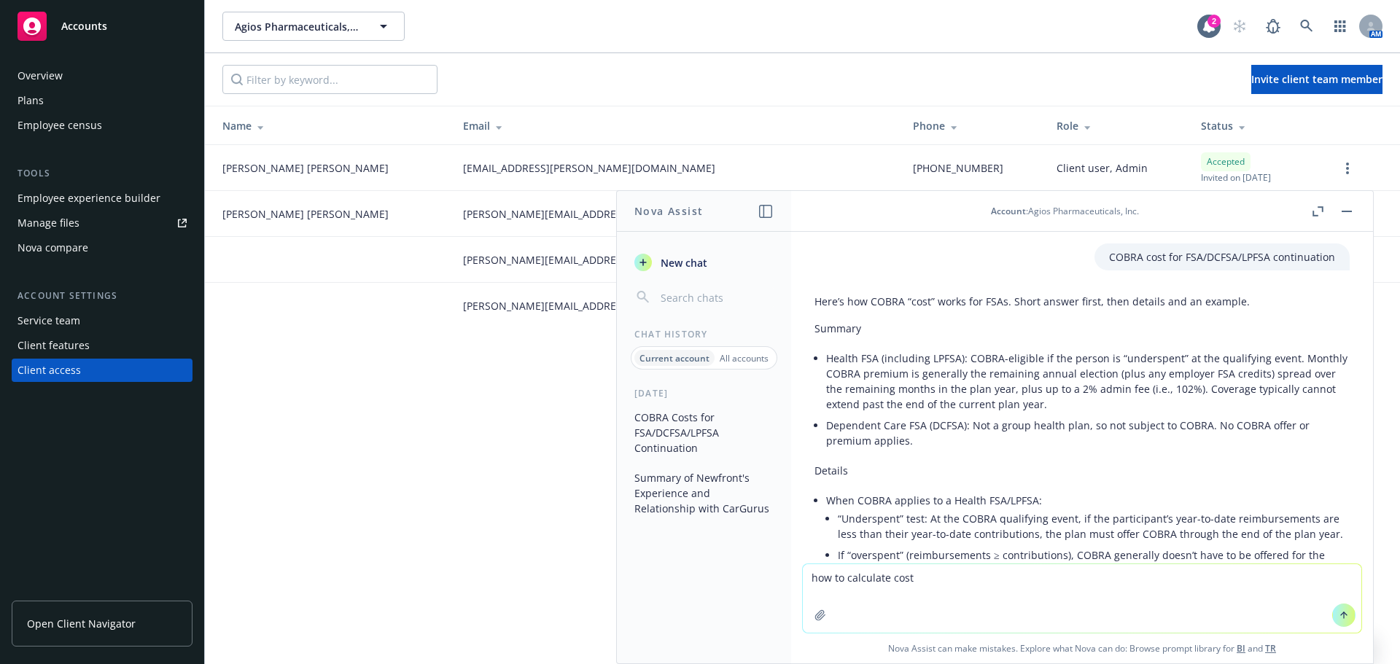
type textarea "how to calculate cost"
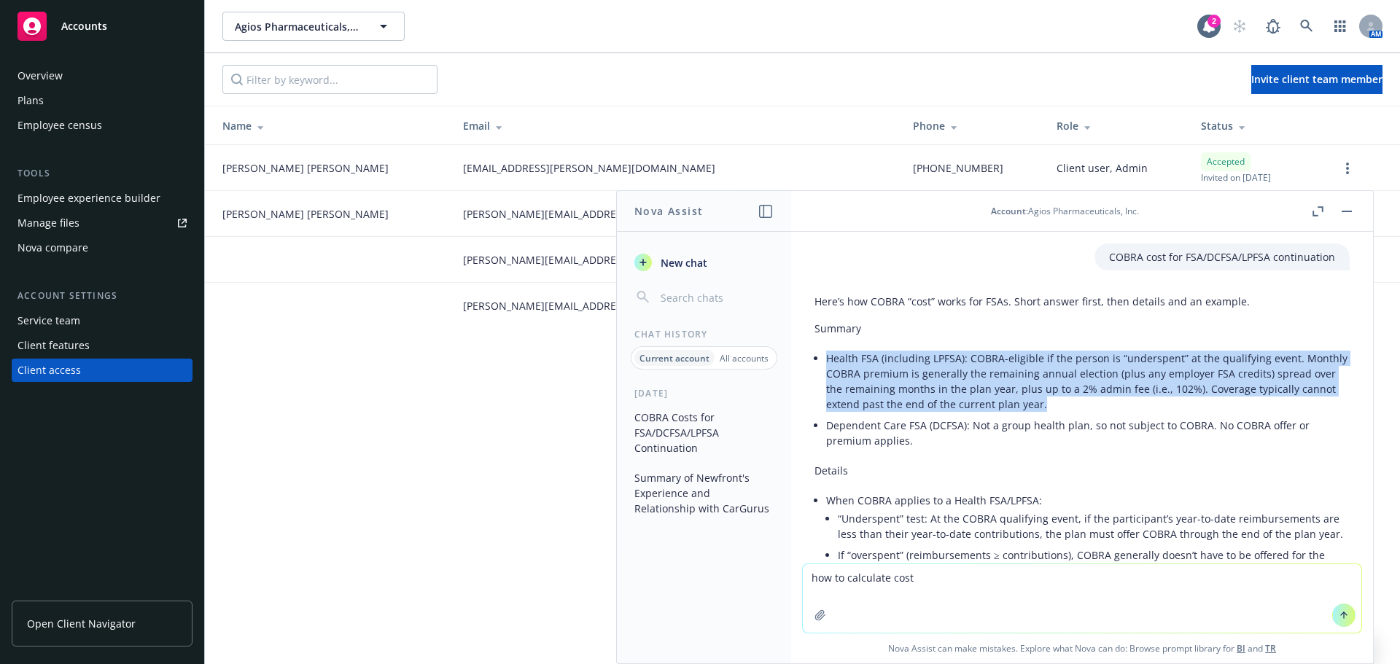
drag, startPoint x: 1049, startPoint y: 405, endPoint x: 821, endPoint y: 359, distance: 232.3
copy li "Health FSA (including LPFSA): COBRA-eligible if the person is “underspent” at t…"
